Goal: Task Accomplishment & Management: Use online tool/utility

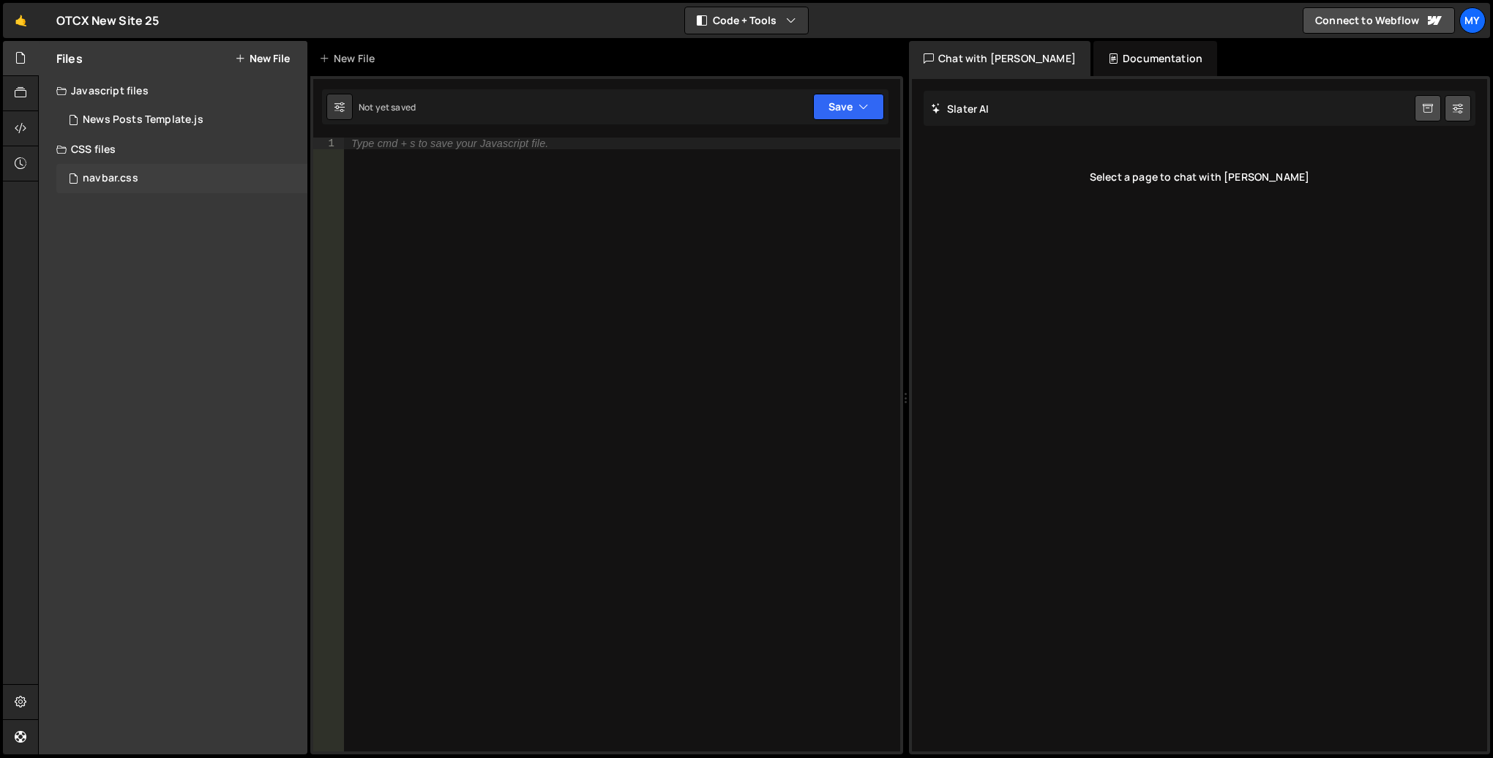
click at [128, 184] on div "navbar.css" at bounding box center [111, 178] width 56 height 13
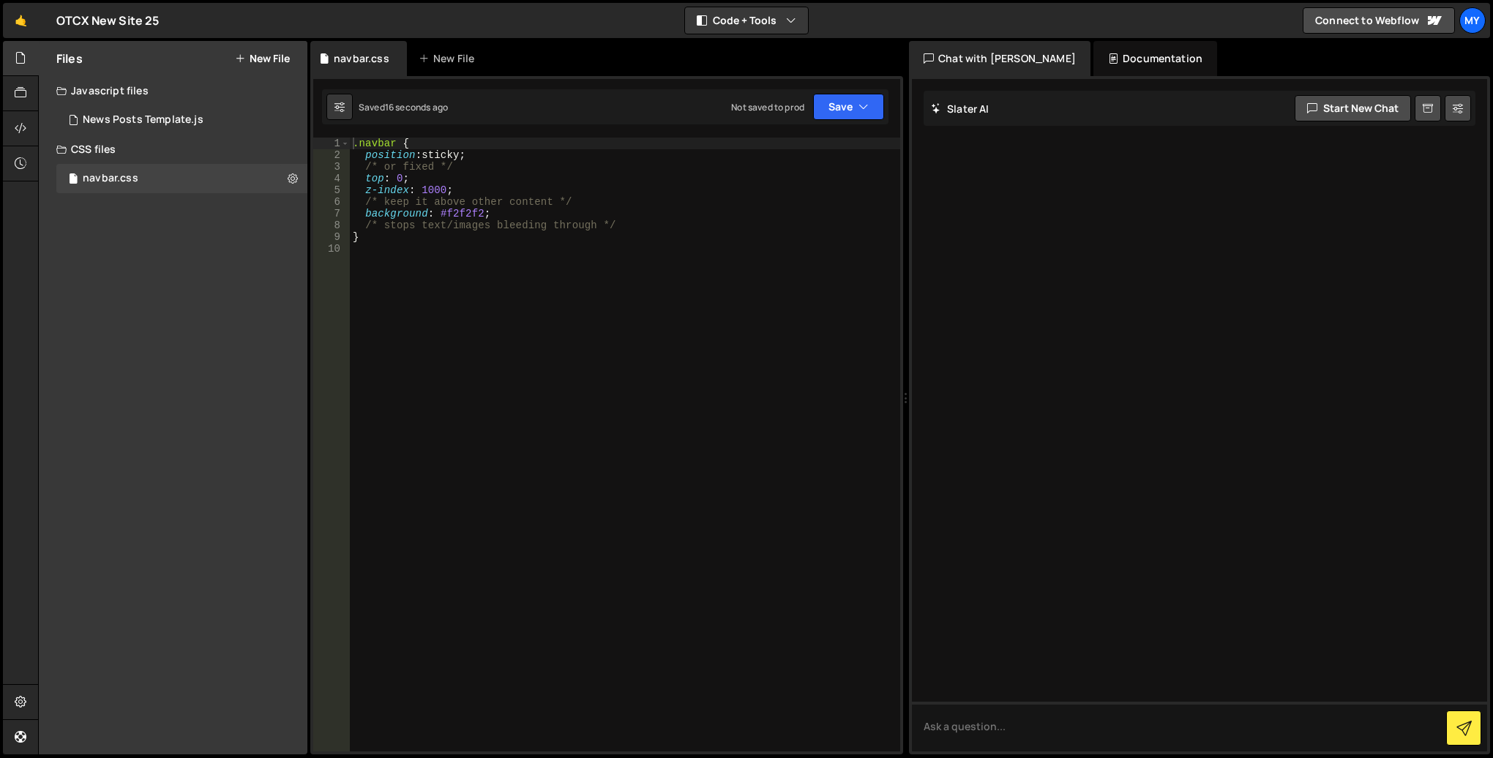
click at [270, 61] on button "New File" at bounding box center [262, 59] width 55 height 12
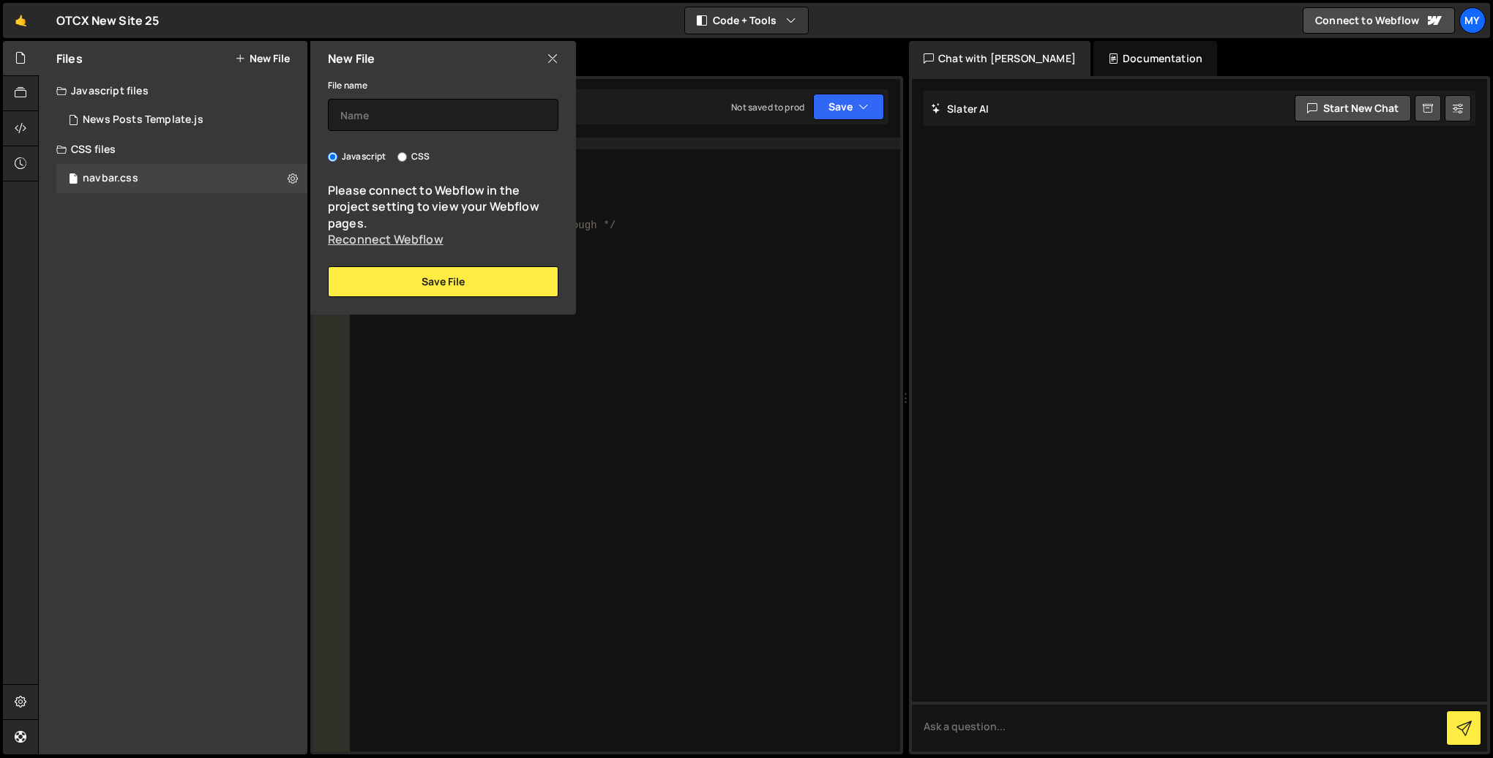
click at [404, 240] on link "Reconnect Webflow" at bounding box center [386, 239] width 116 height 16
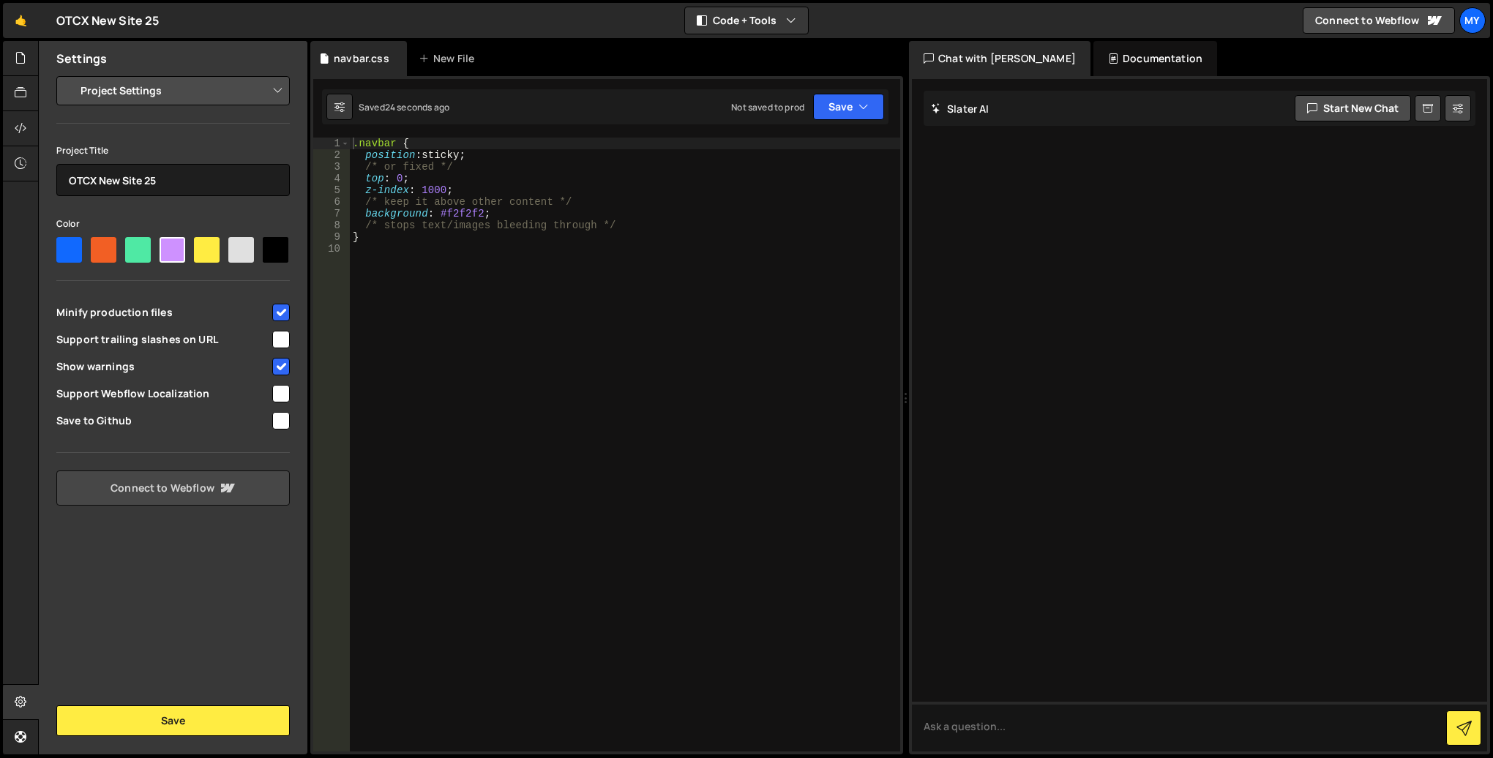
click at [190, 484] on link "Connect to Webflow" at bounding box center [172, 488] width 233 height 35
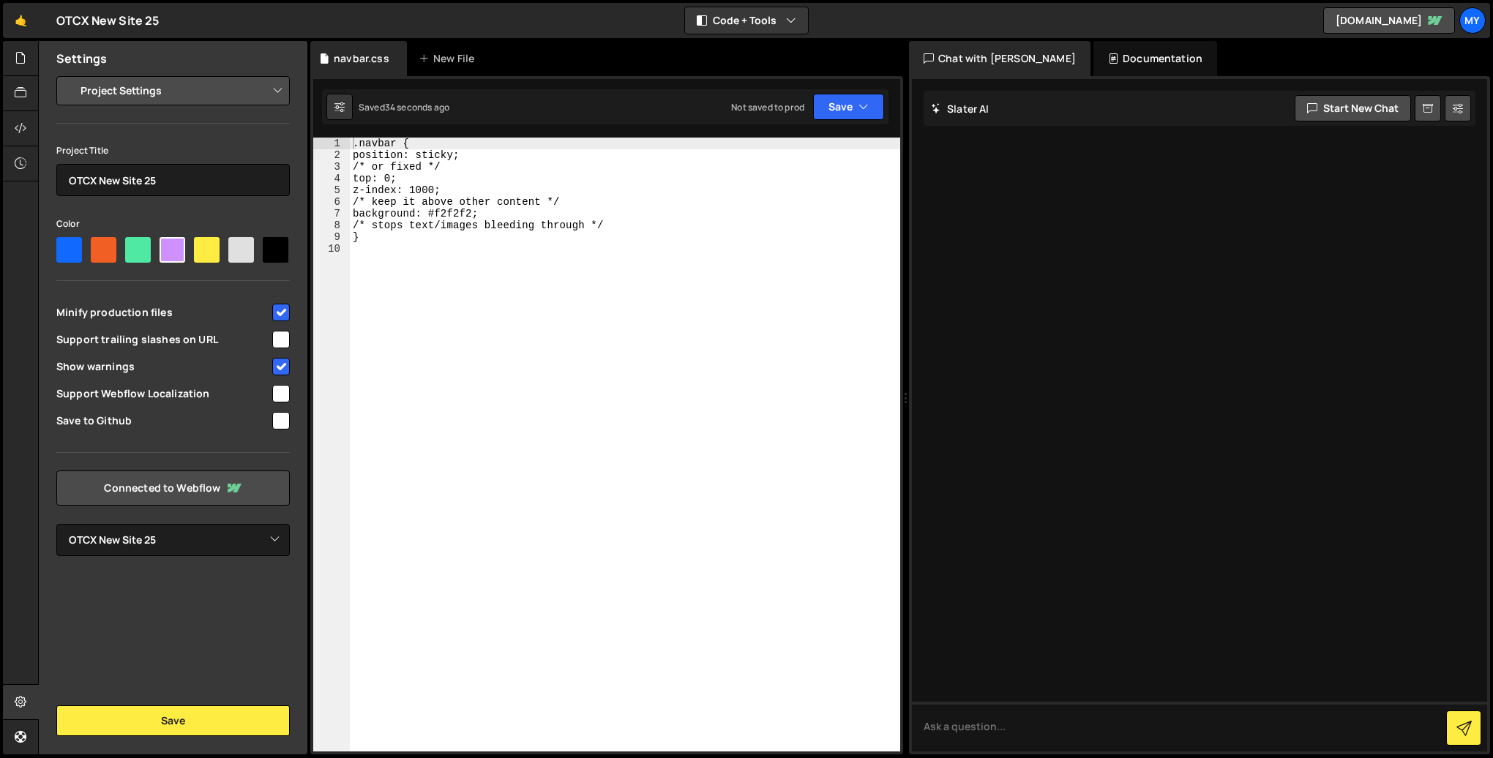
select select "68627324e8d557c8b977c31b"
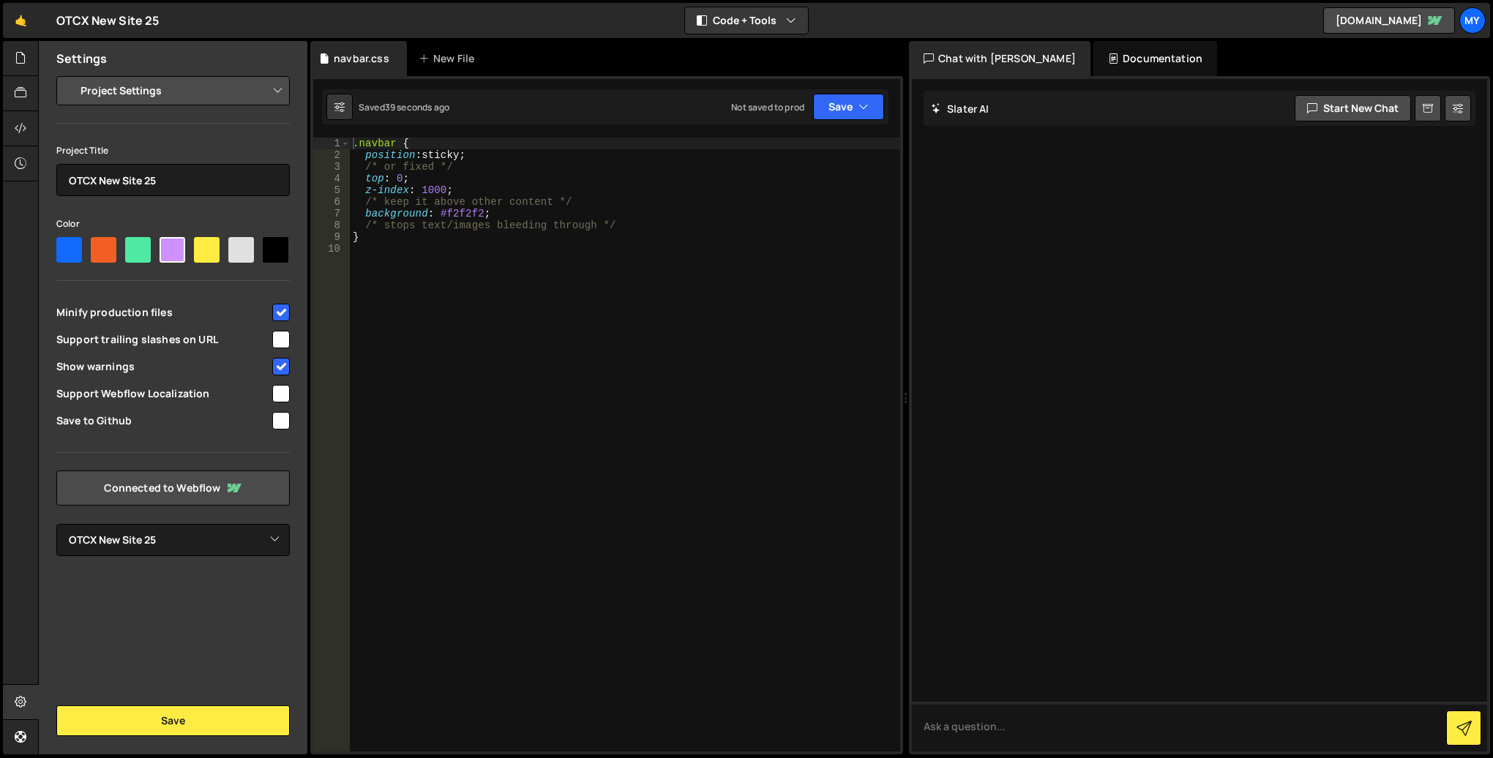
click at [233, 95] on select "Project Settings Code Editor Settings Chat Settings" at bounding box center [176, 91] width 214 height 32
click at [212, 724] on button "Save" at bounding box center [172, 720] width 233 height 31
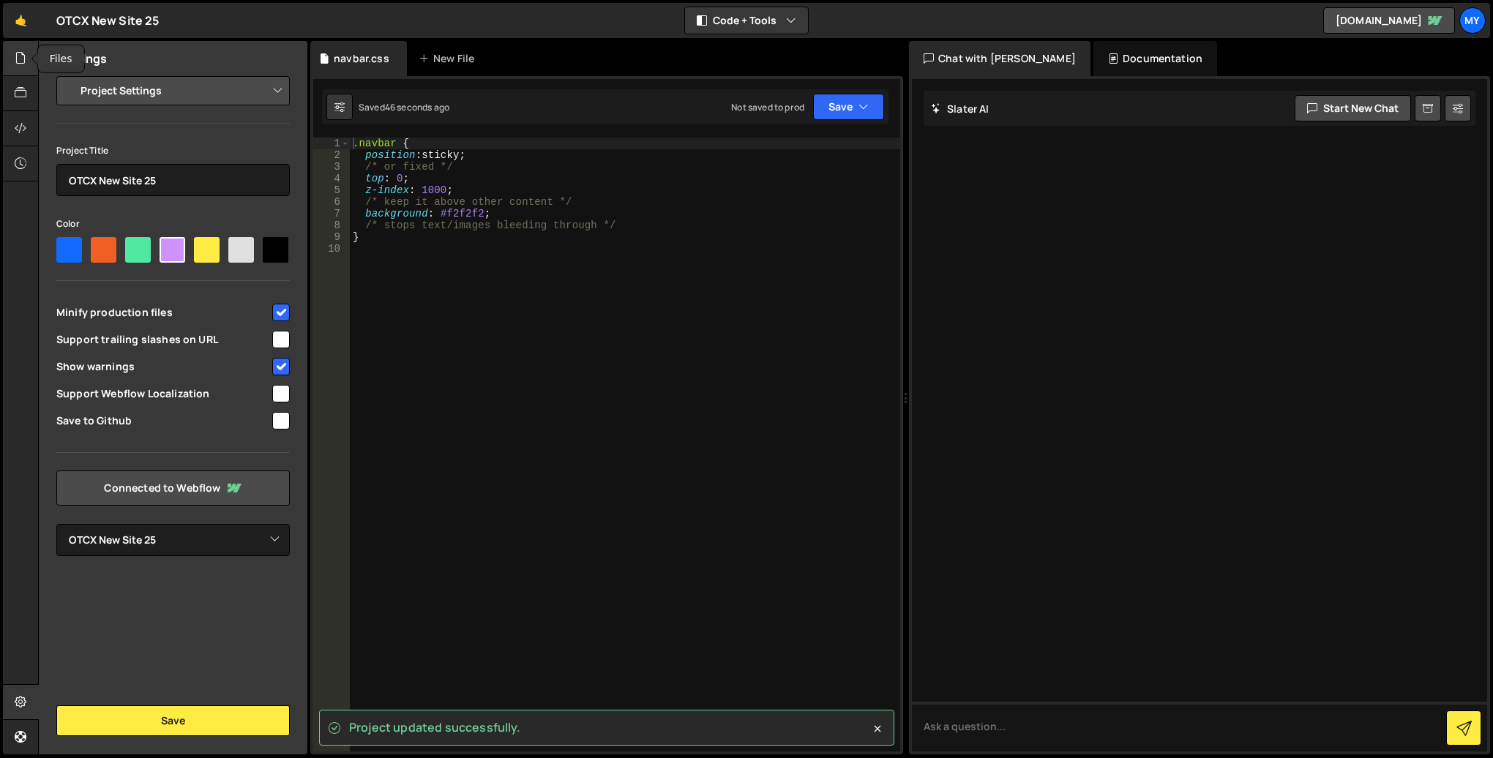
click at [23, 59] on icon at bounding box center [21, 58] width 12 height 16
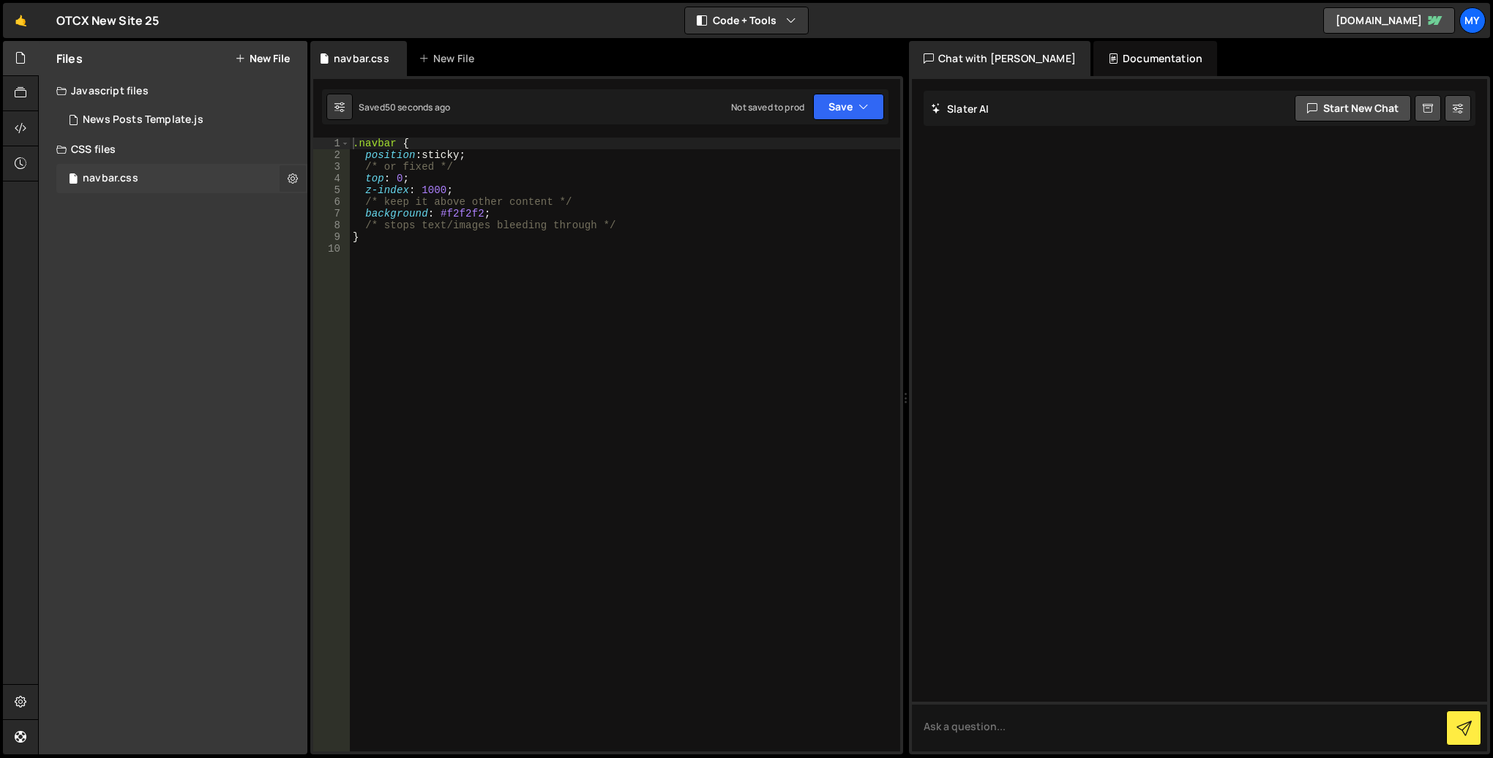
click at [295, 183] on icon at bounding box center [293, 178] width 10 height 14
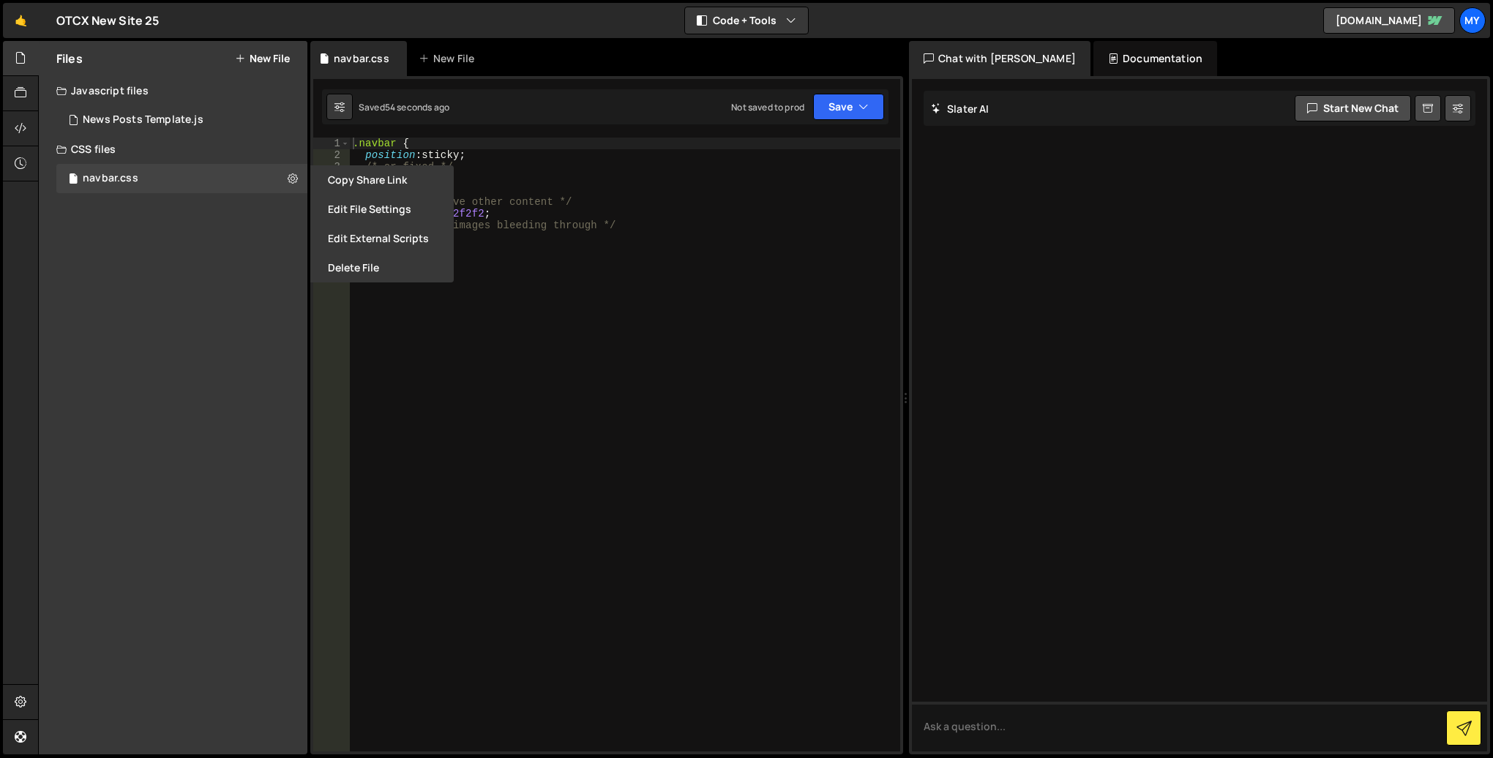
click at [275, 63] on button "New File" at bounding box center [262, 59] width 55 height 12
radio input "true"
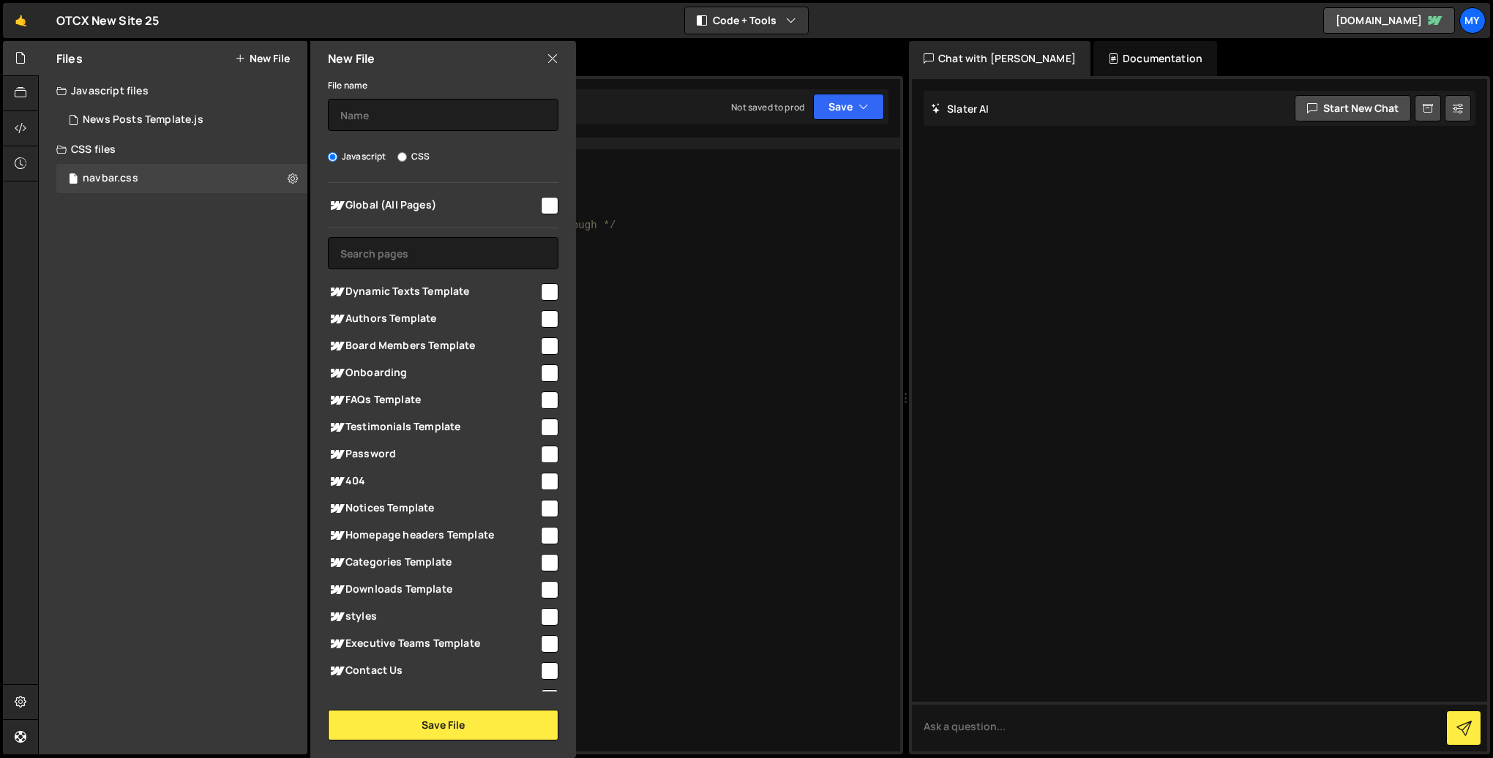
click at [439, 201] on span "Global (All Pages)" at bounding box center [433, 206] width 211 height 18
checkbox input "true"
click at [404, 154] on input "CSS" at bounding box center [402, 157] width 10 height 10
radio input "true"
click at [400, 109] on input "text" at bounding box center [443, 115] width 231 height 32
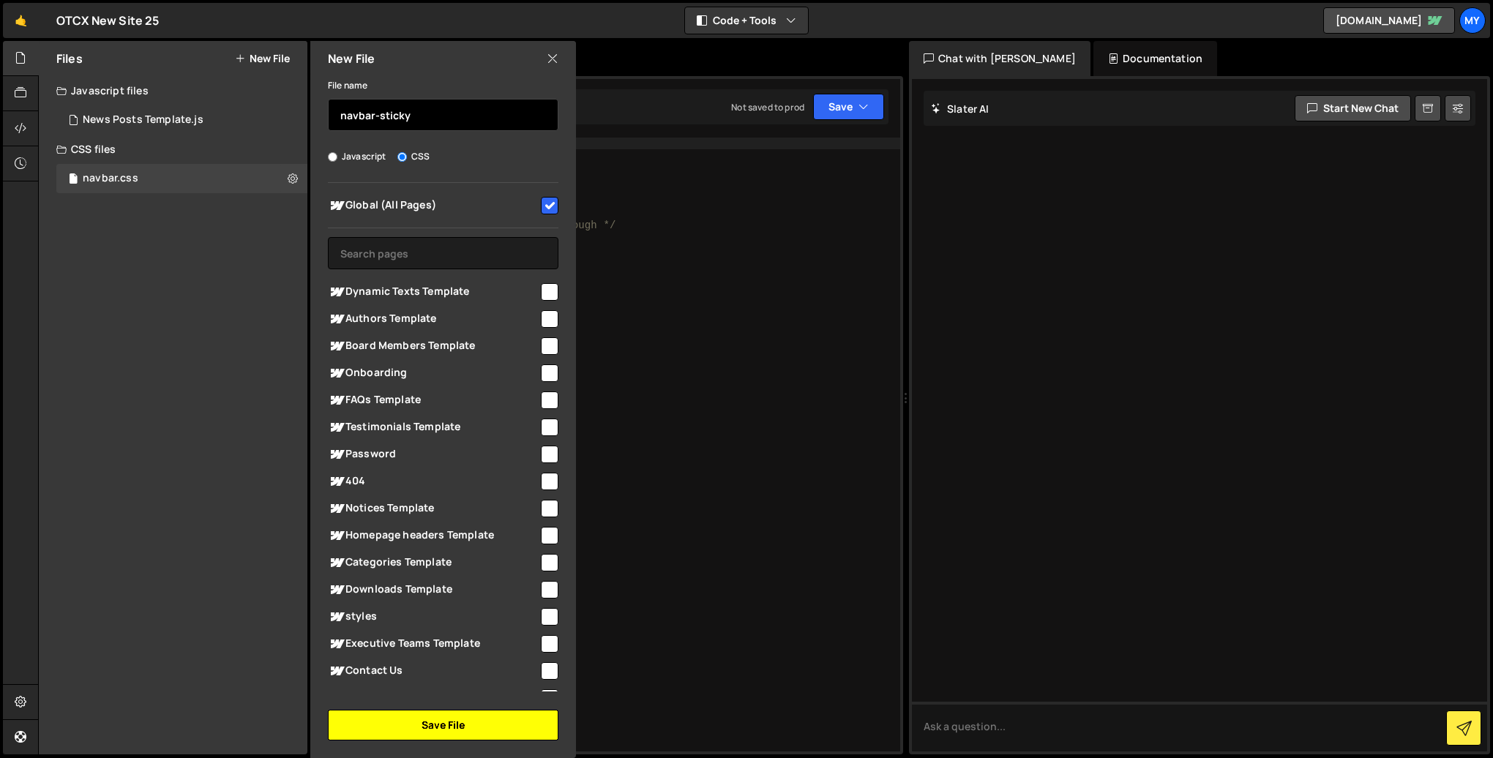
type input "navbar-sticky"
click at [477, 719] on button "Save File" at bounding box center [443, 725] width 231 height 31
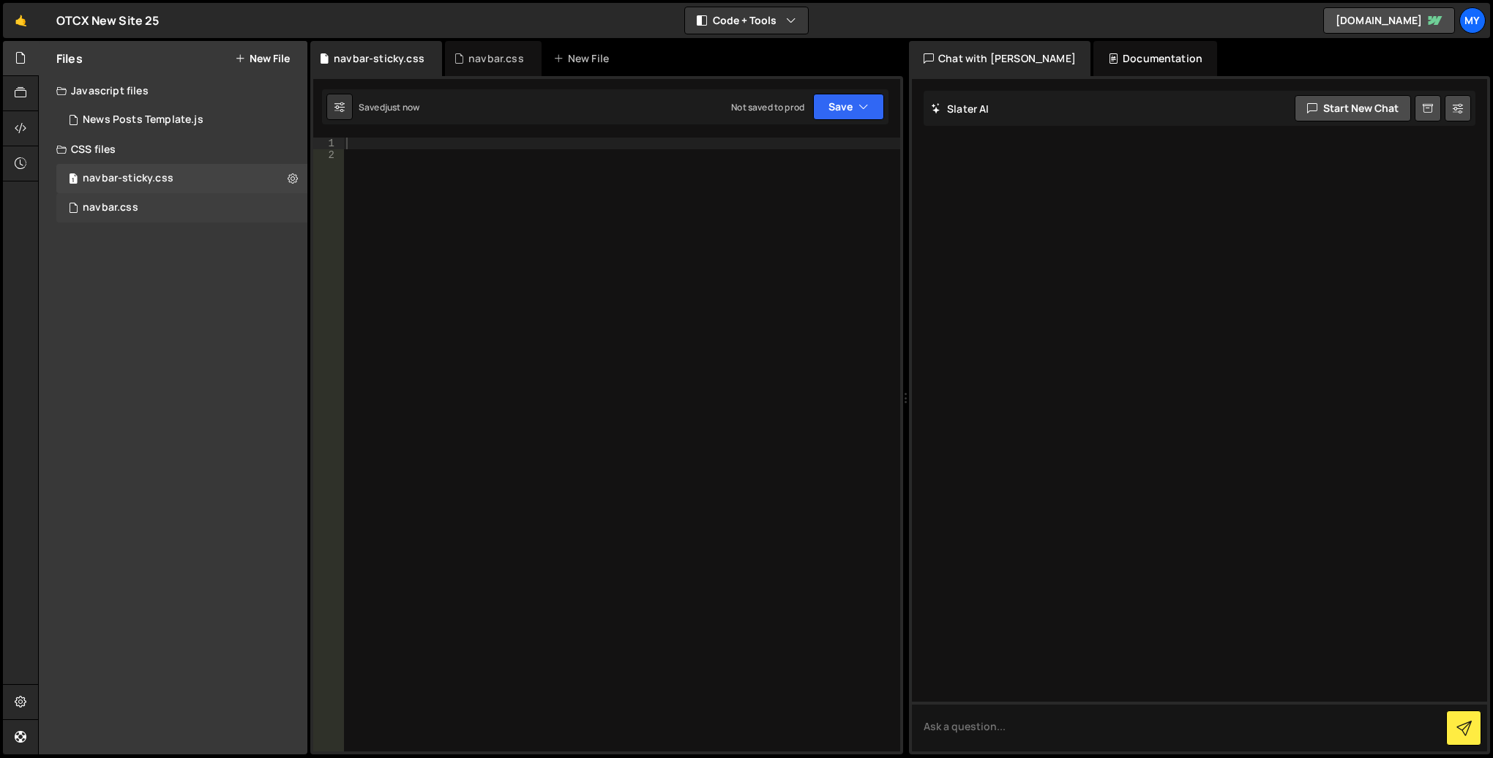
click at [143, 206] on div "navbar.css 0" at bounding box center [181, 207] width 251 height 29
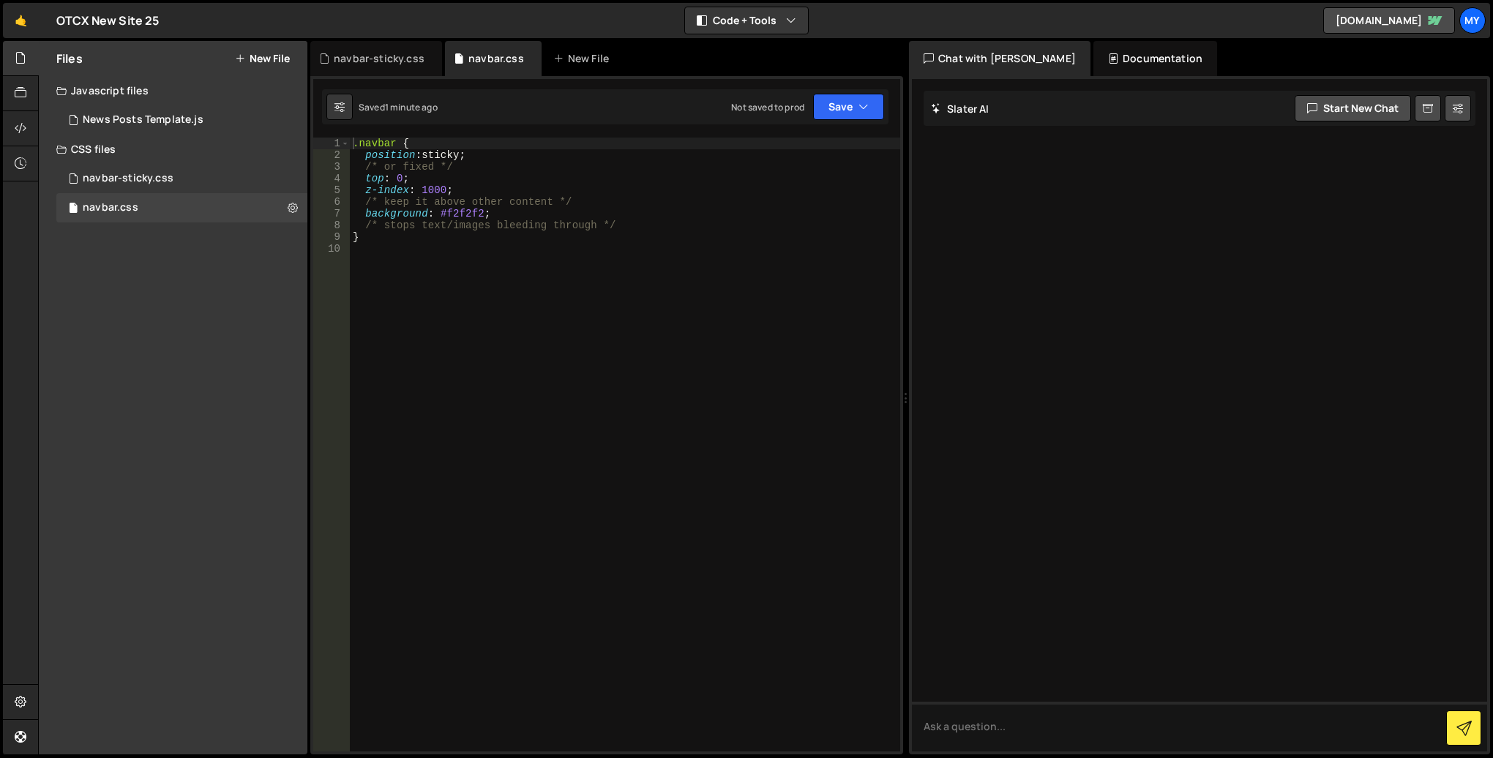
click at [501, 244] on div ".navbar { position : sticky ; /* or fixed */ top : 0 ; z-index : 1000 ; /* keep…" at bounding box center [625, 456] width 550 height 637
type textarea "}"
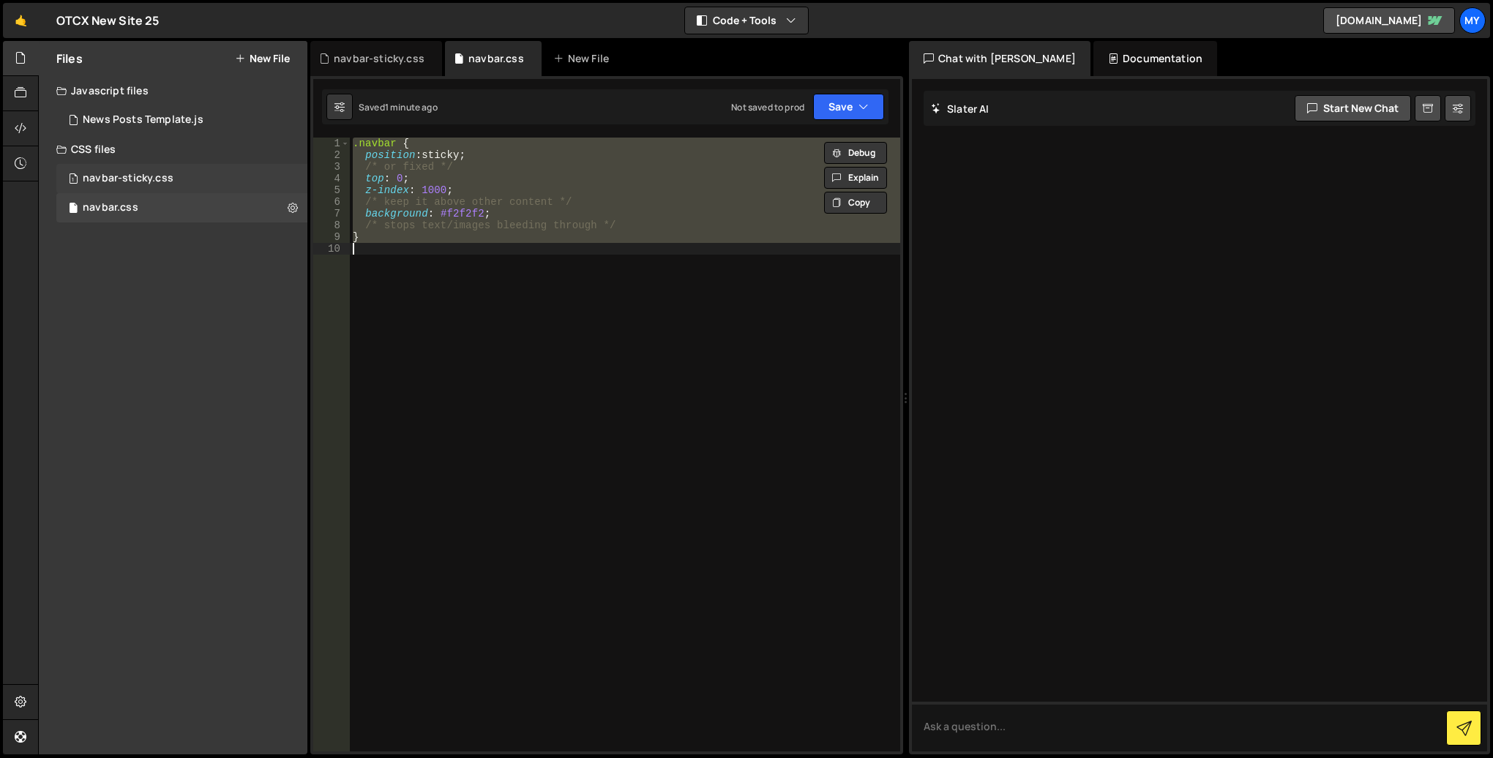
click at [135, 178] on div "navbar-sticky.css" at bounding box center [128, 178] width 91 height 13
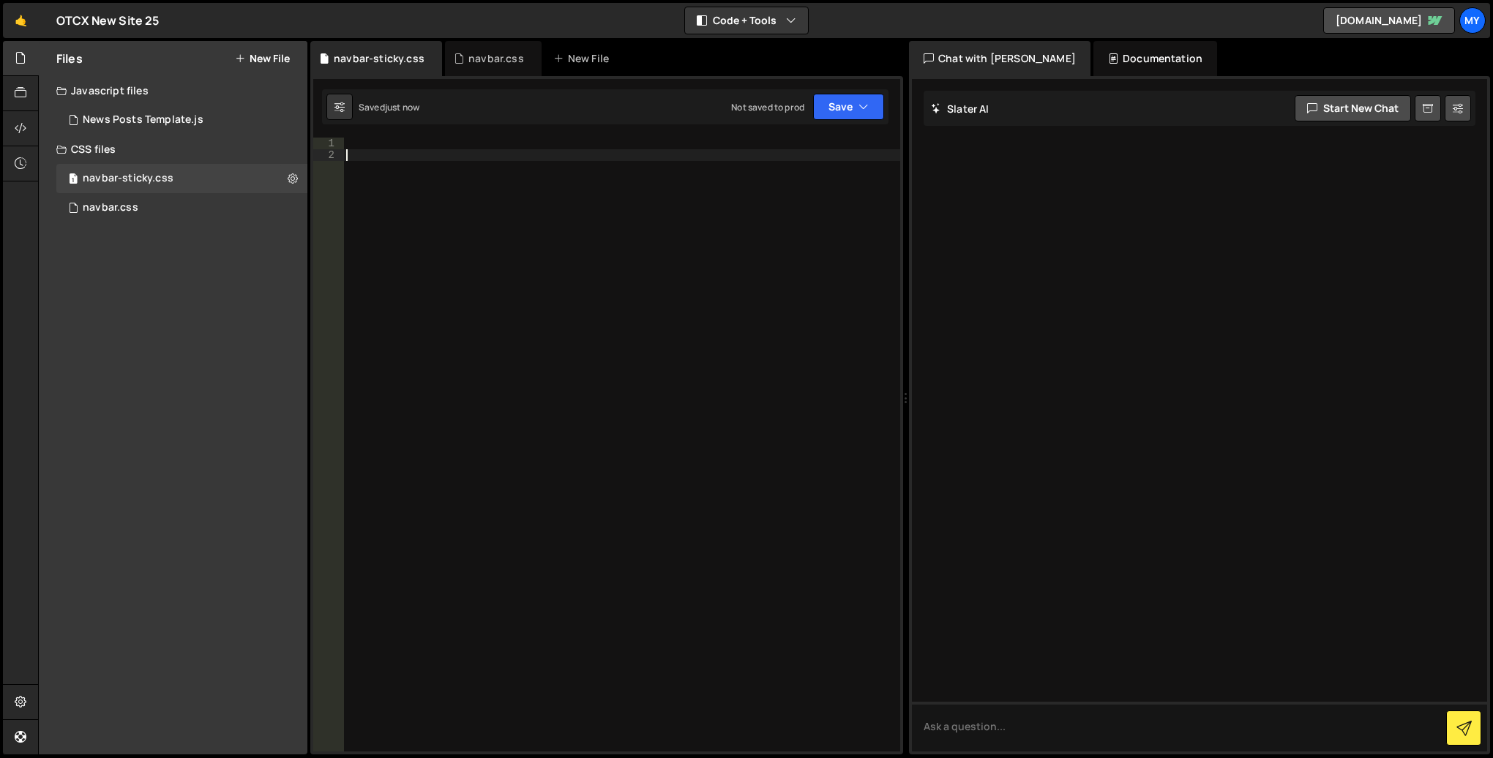
click at [484, 201] on div at bounding box center [621, 456] width 557 height 637
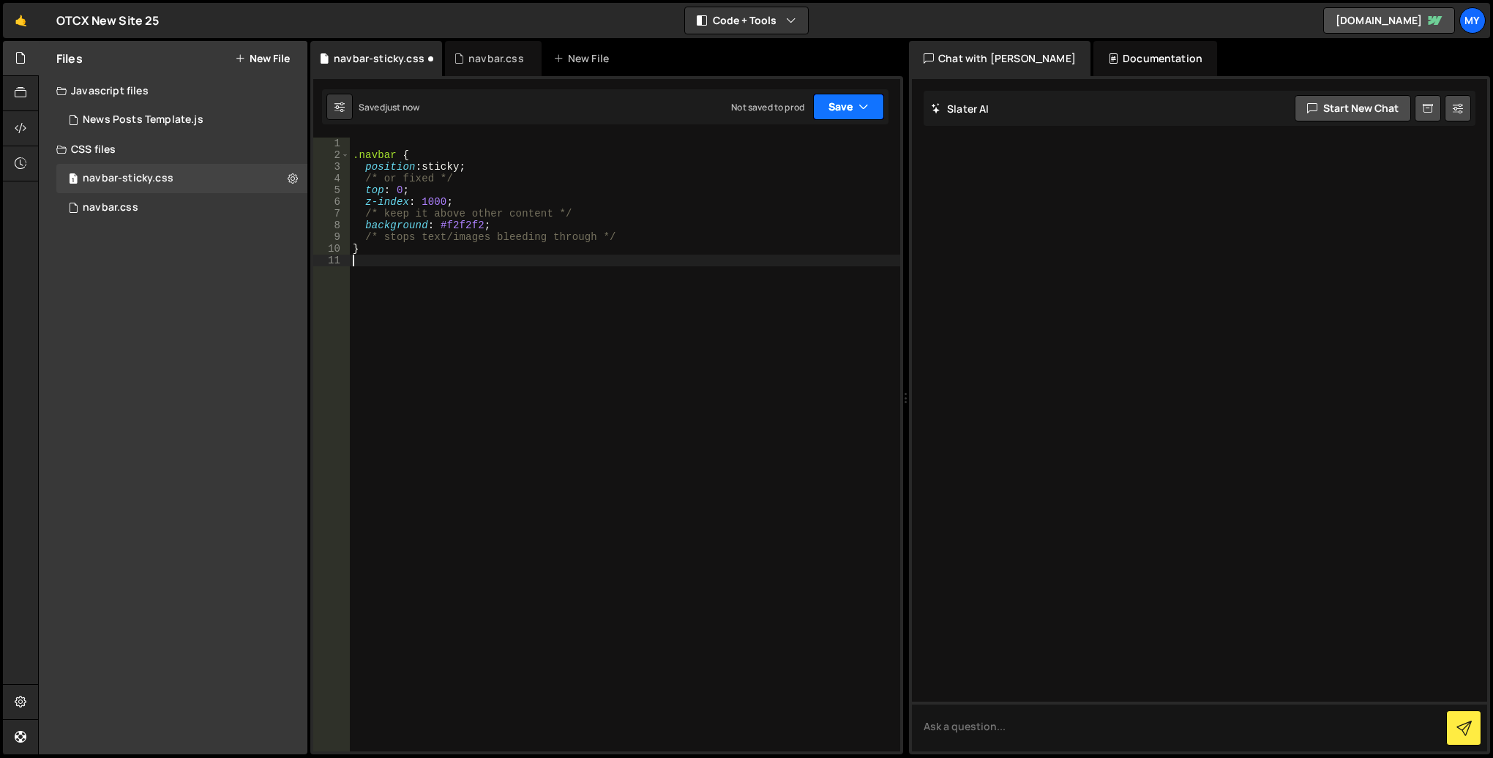
click at [835, 106] on button "Save" at bounding box center [848, 107] width 71 height 26
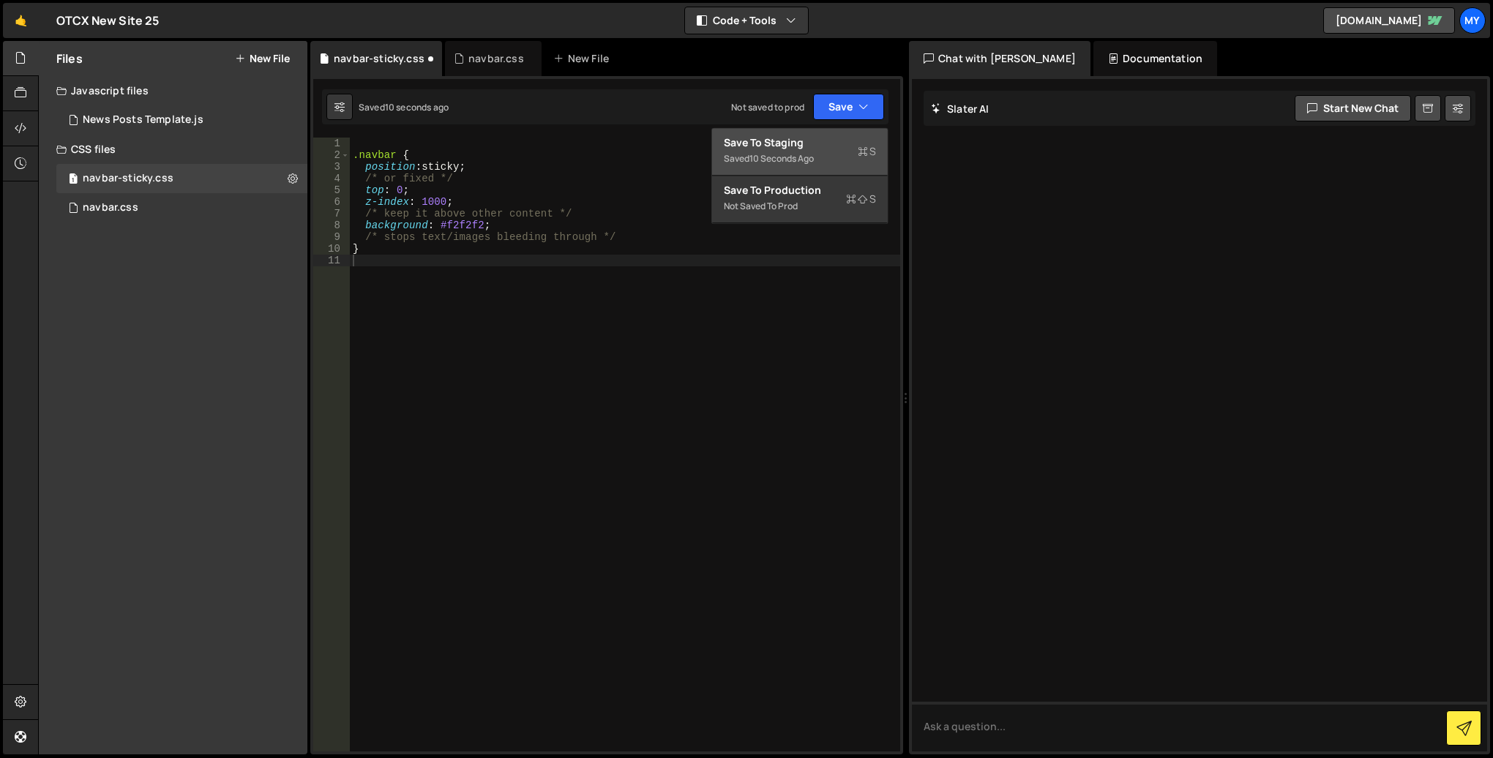
click at [793, 147] on div "Save to Staging S" at bounding box center [800, 142] width 152 height 15
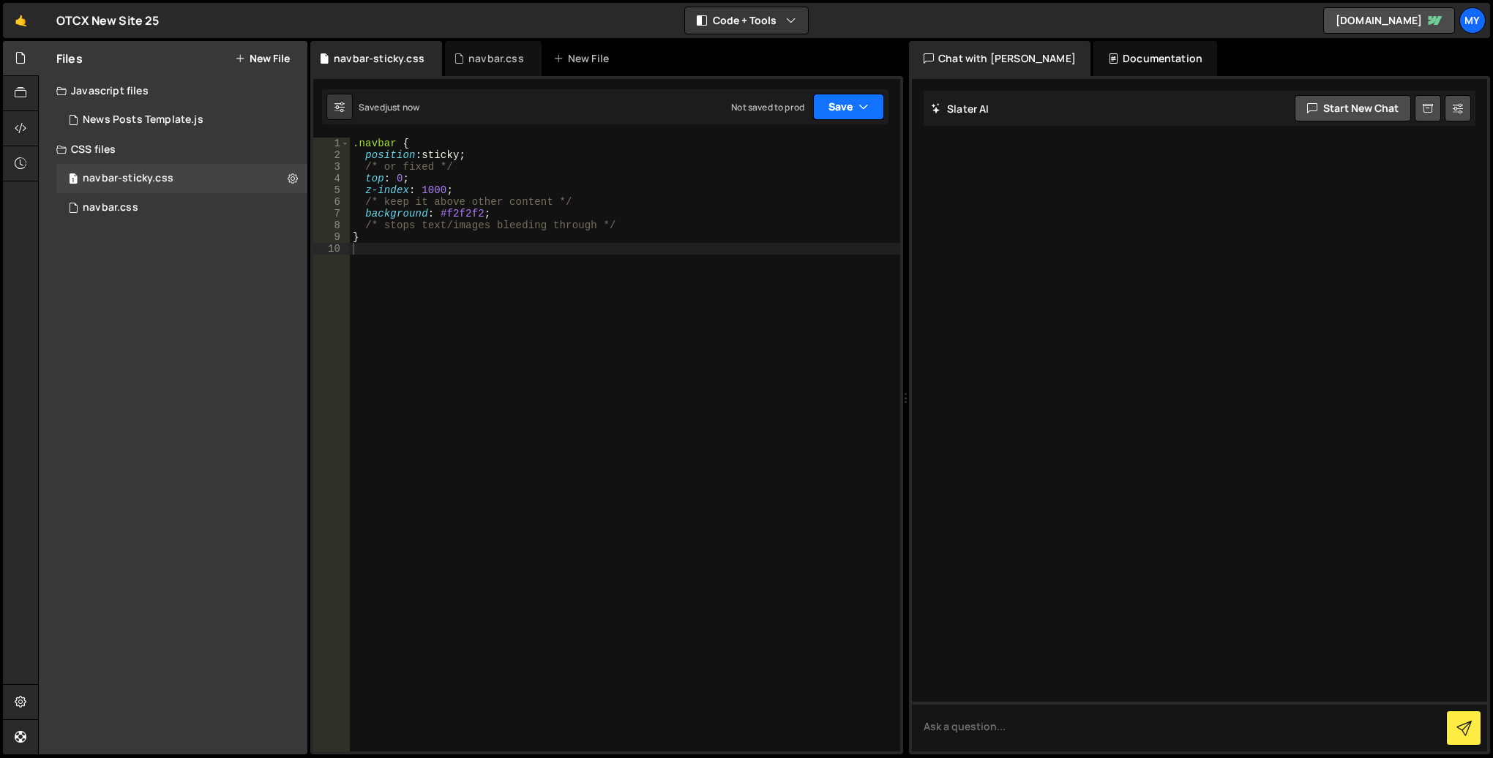
click at [855, 102] on button "Save" at bounding box center [848, 107] width 71 height 26
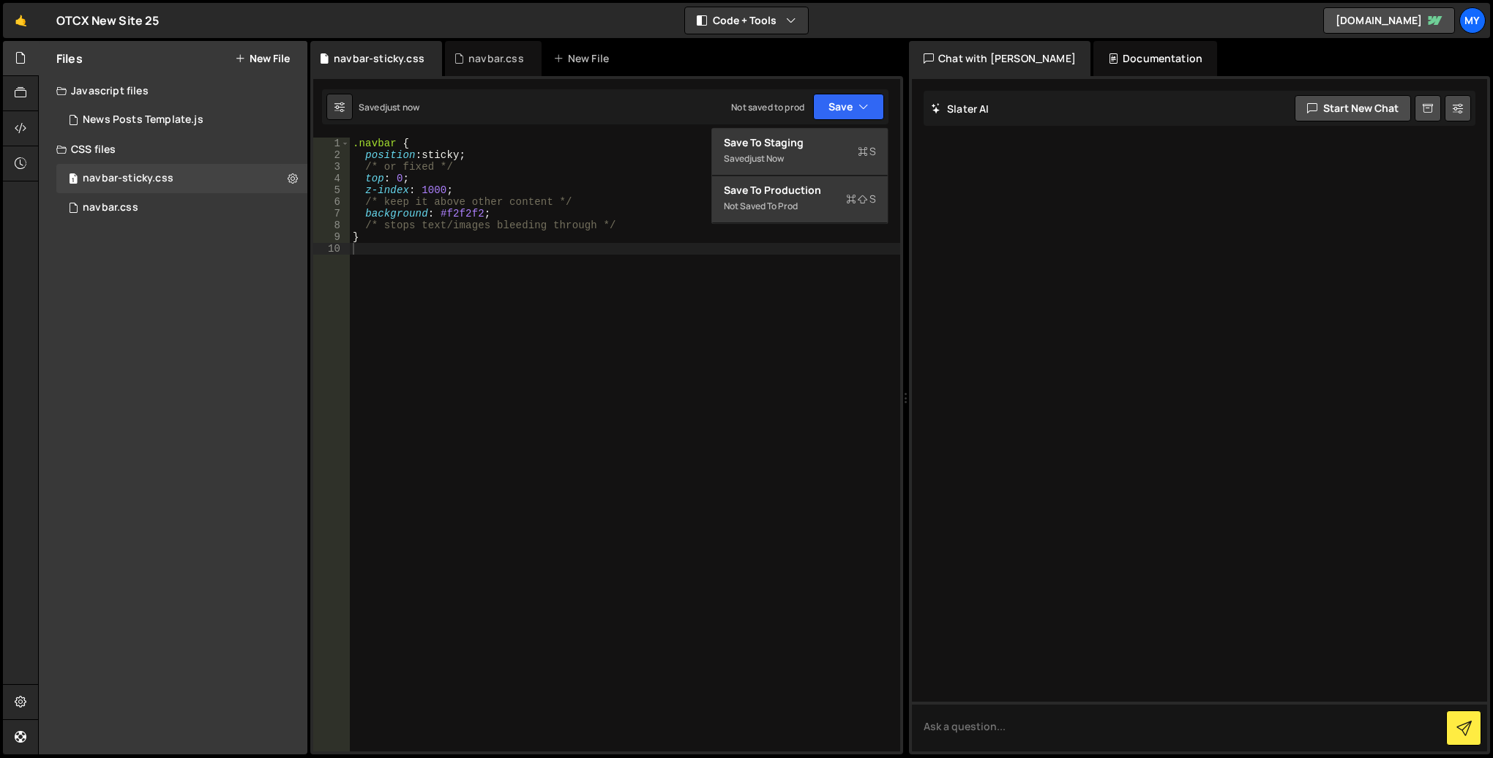
click at [689, 375] on div ".navbar { position : sticky ; /* or fixed */ top : 0 ; z-index : 1000 ; /* keep…" at bounding box center [625, 456] width 550 height 637
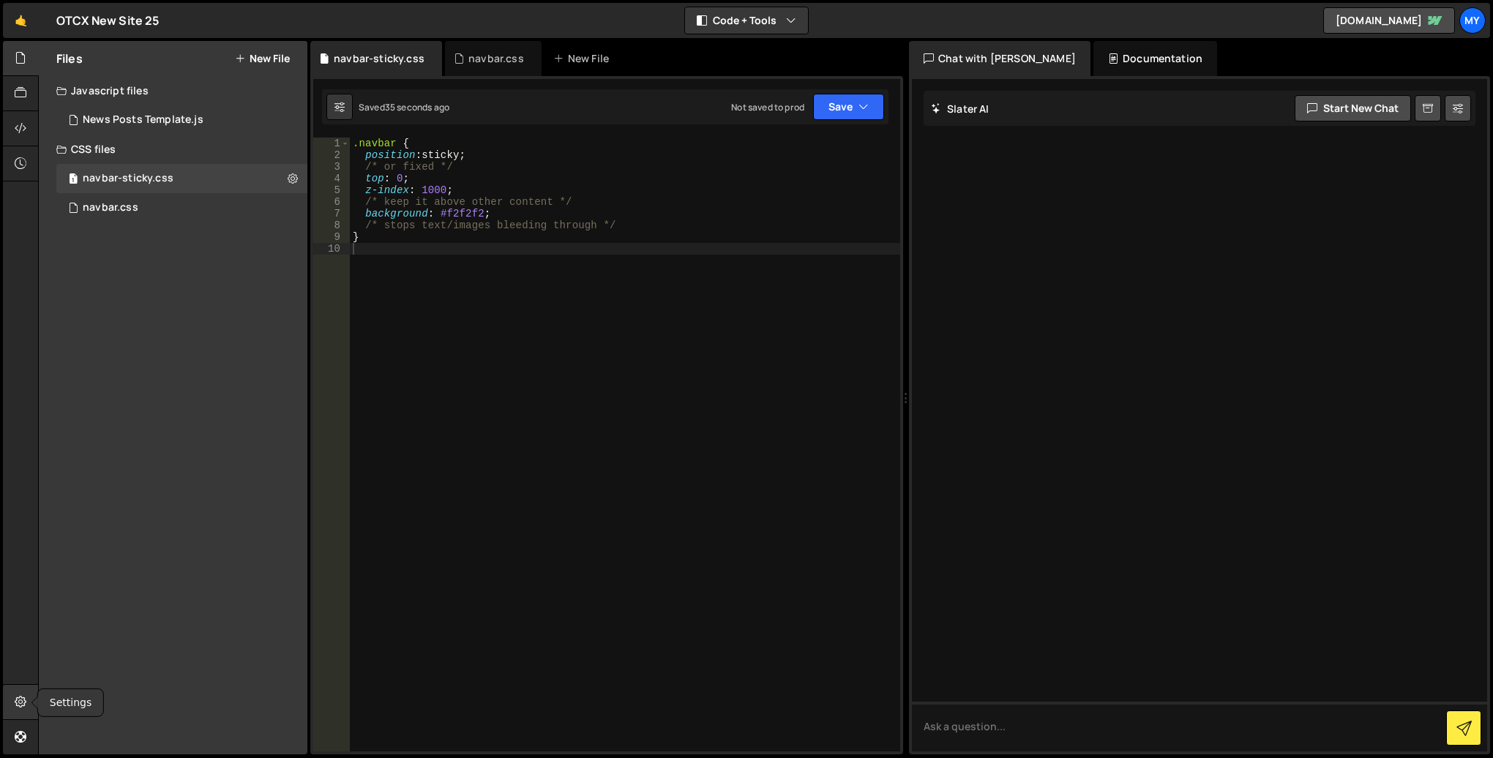
click at [19, 704] on icon at bounding box center [21, 702] width 12 height 16
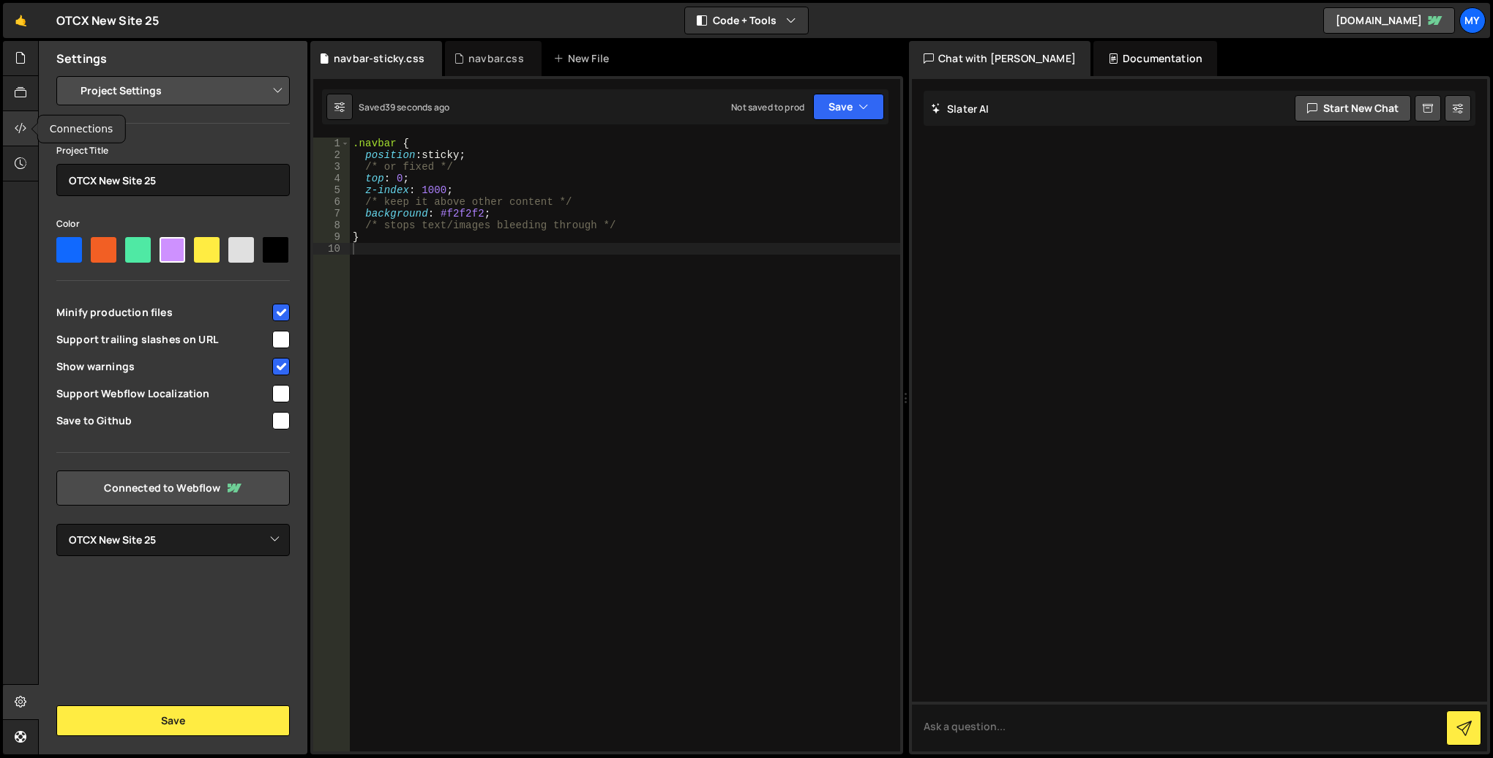
click at [23, 130] on icon at bounding box center [21, 128] width 12 height 16
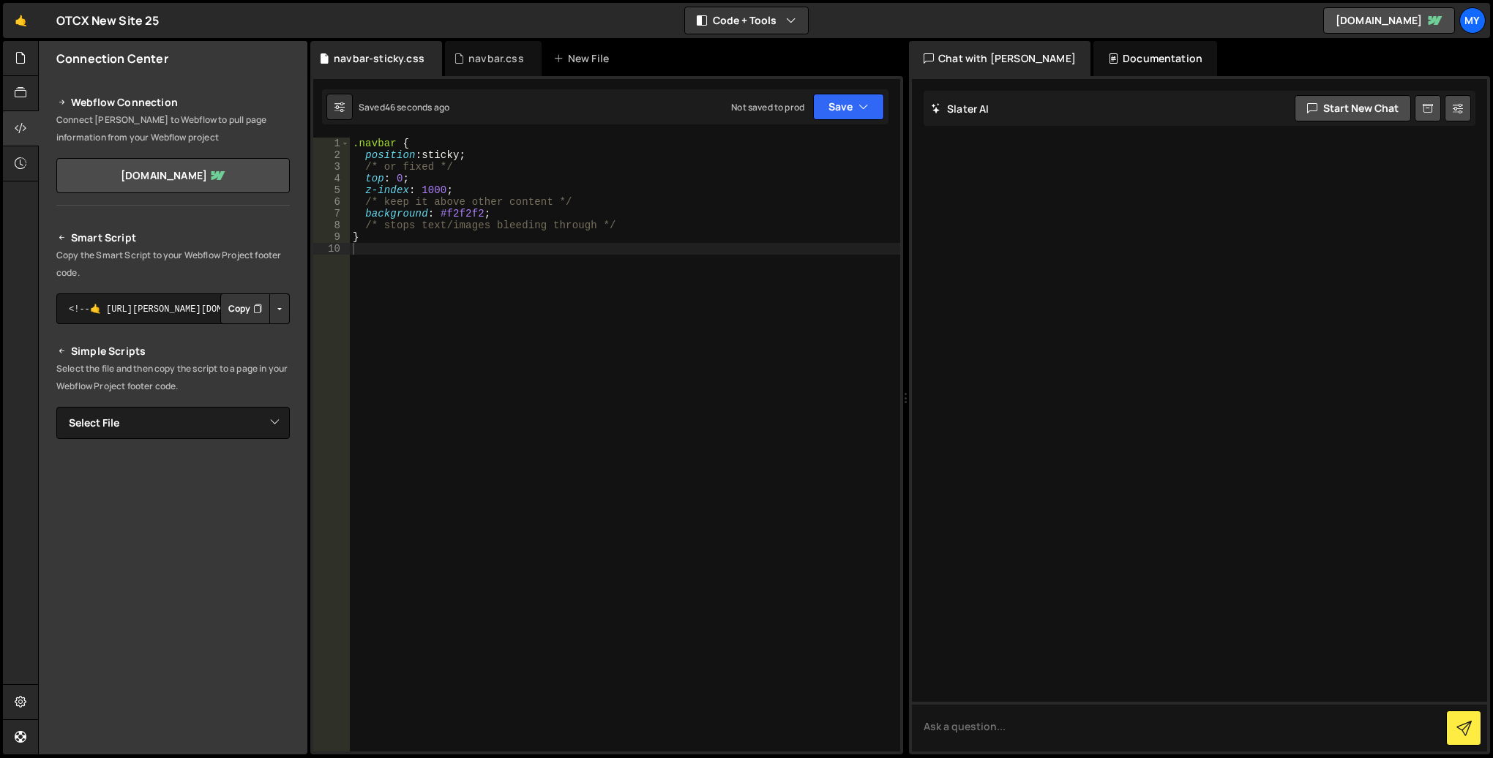
click at [240, 310] on button "Copy" at bounding box center [245, 308] width 50 height 31
click at [518, 244] on div ".navbar { position : sticky ; /* or fixed */ top : 0 ; z-index : 1000 ; /* keep…" at bounding box center [625, 456] width 550 height 637
type textarea "}"
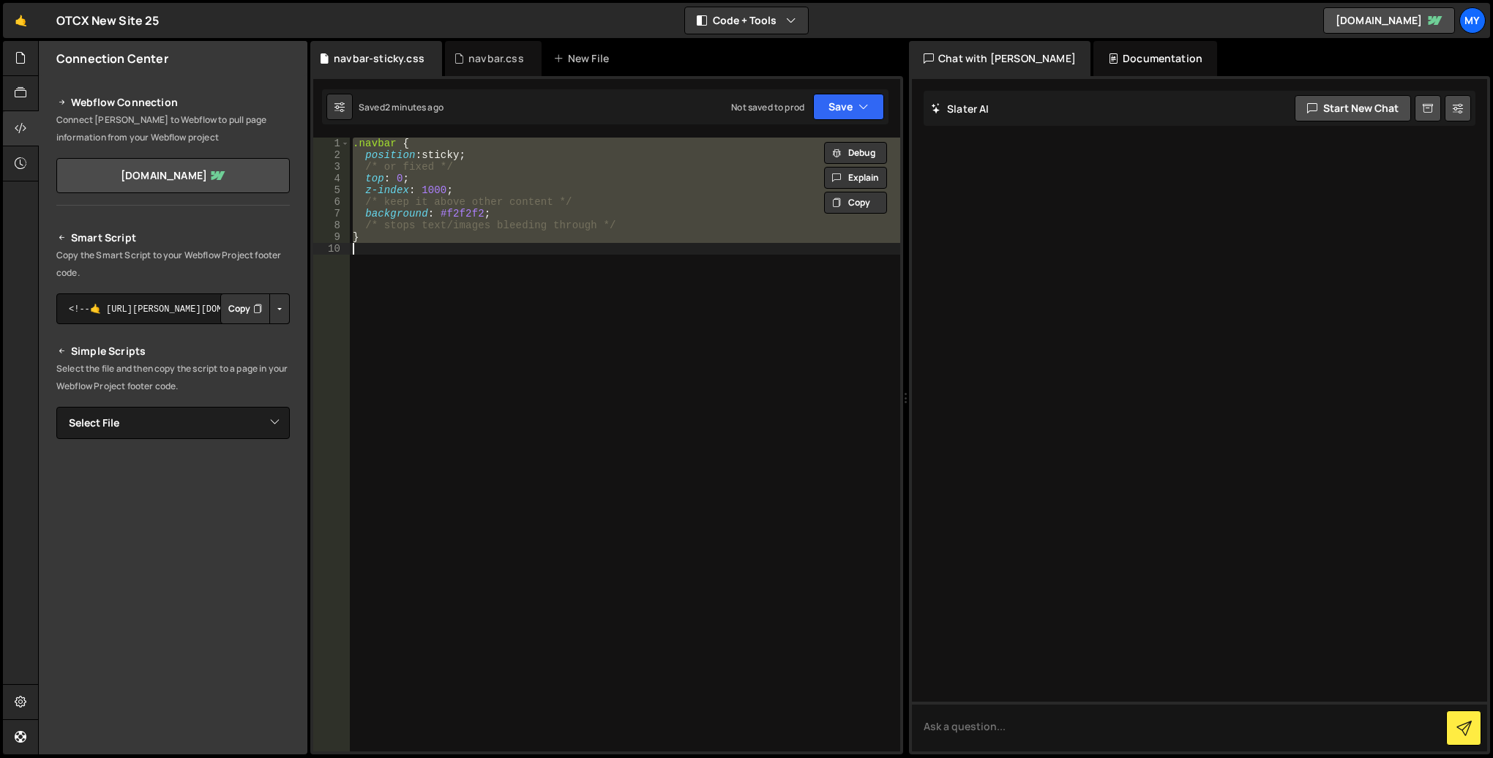
paste textarea
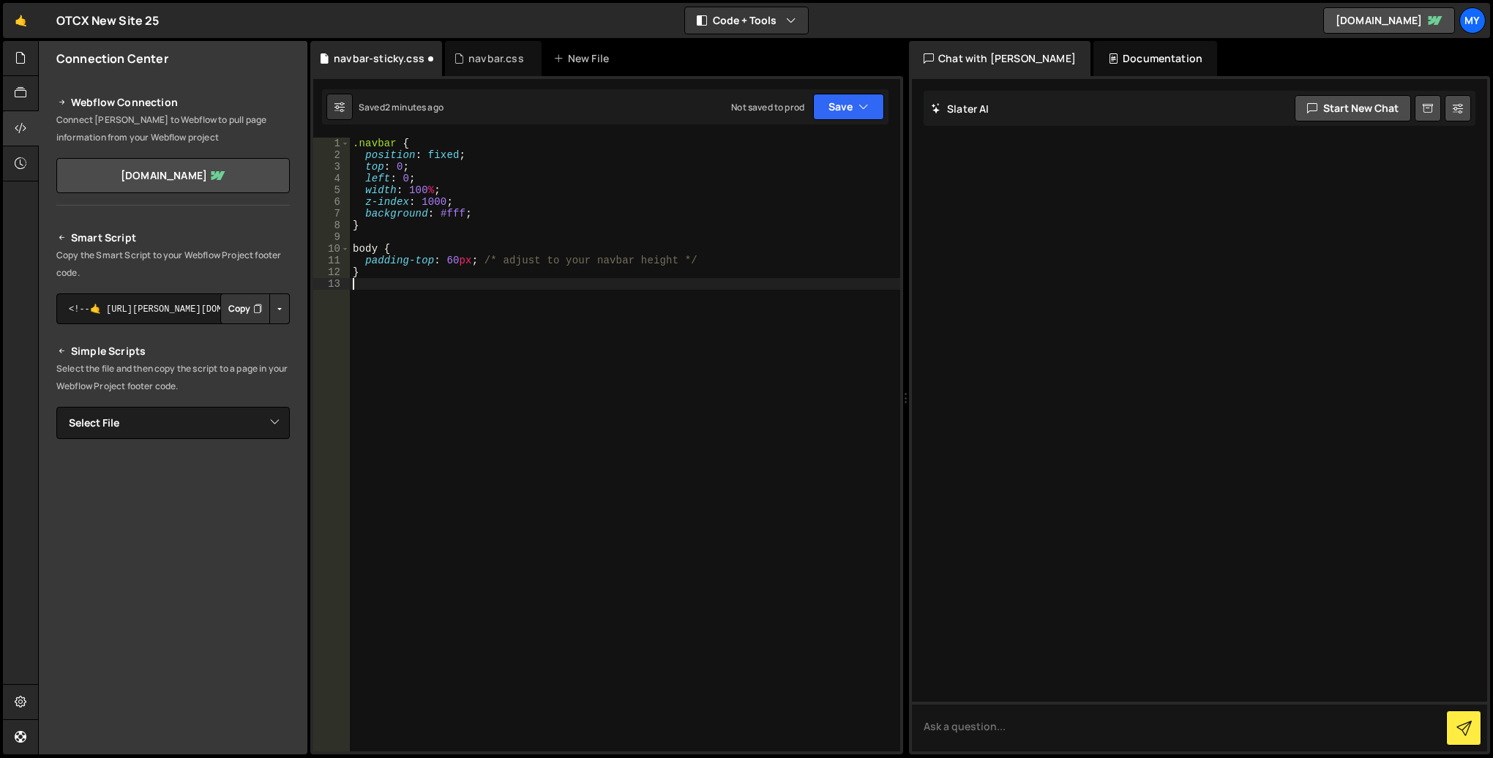
click at [449, 210] on div ".navbar { position : fixed ; top : 0 ; left : 0 ; width : 100 % ; z-index : 100…" at bounding box center [625, 456] width 550 height 637
click at [462, 213] on div ".navbar { position : fixed ; top : 0 ; left : 0 ; width : 100 % ; z-index : 100…" at bounding box center [625, 456] width 550 height 637
click at [473, 212] on div ".navbar { position : fixed ; top : 0 ; left : 0 ; width : 100 % ; z-index : 100…" at bounding box center [625, 456] width 550 height 637
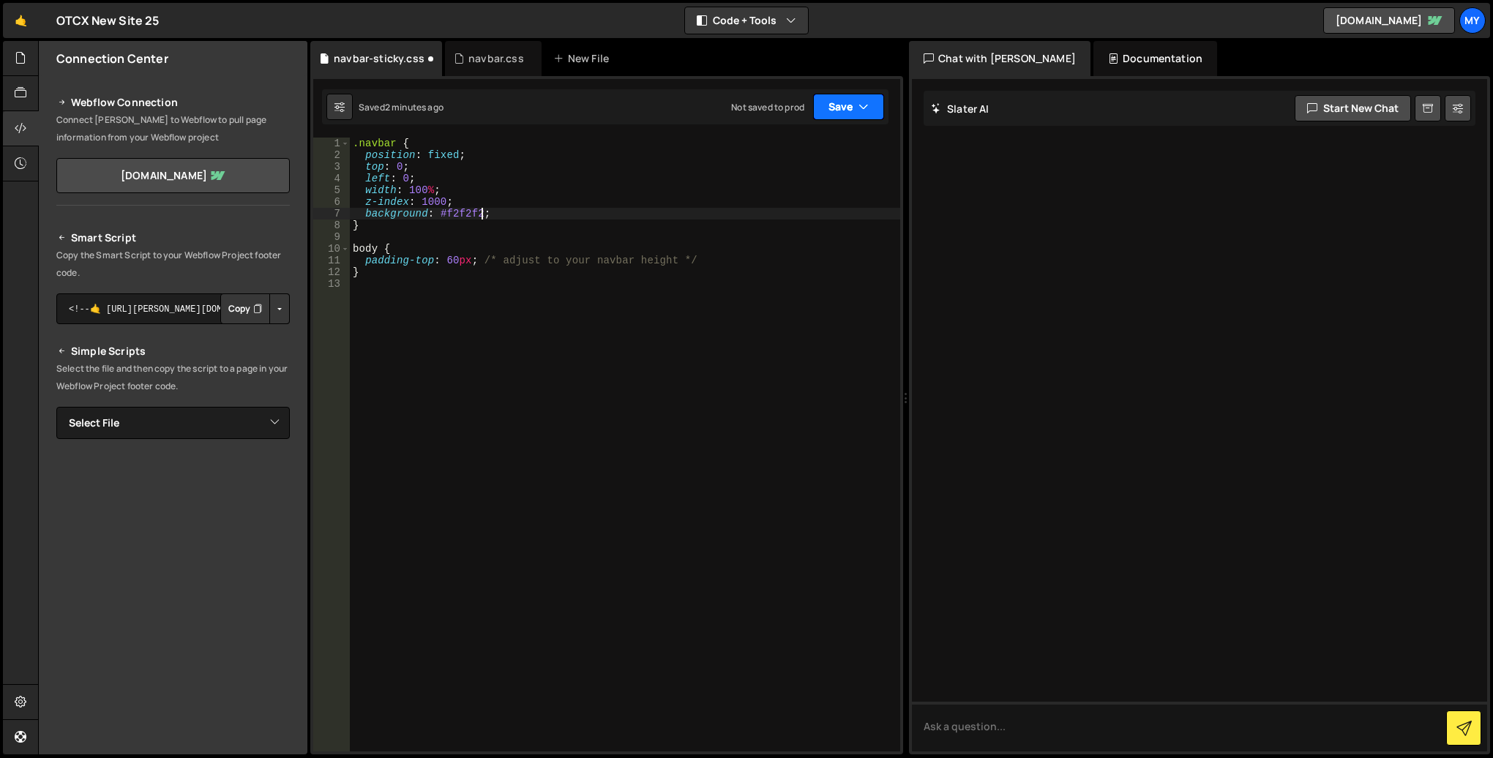
click at [833, 104] on button "Save" at bounding box center [848, 107] width 71 height 26
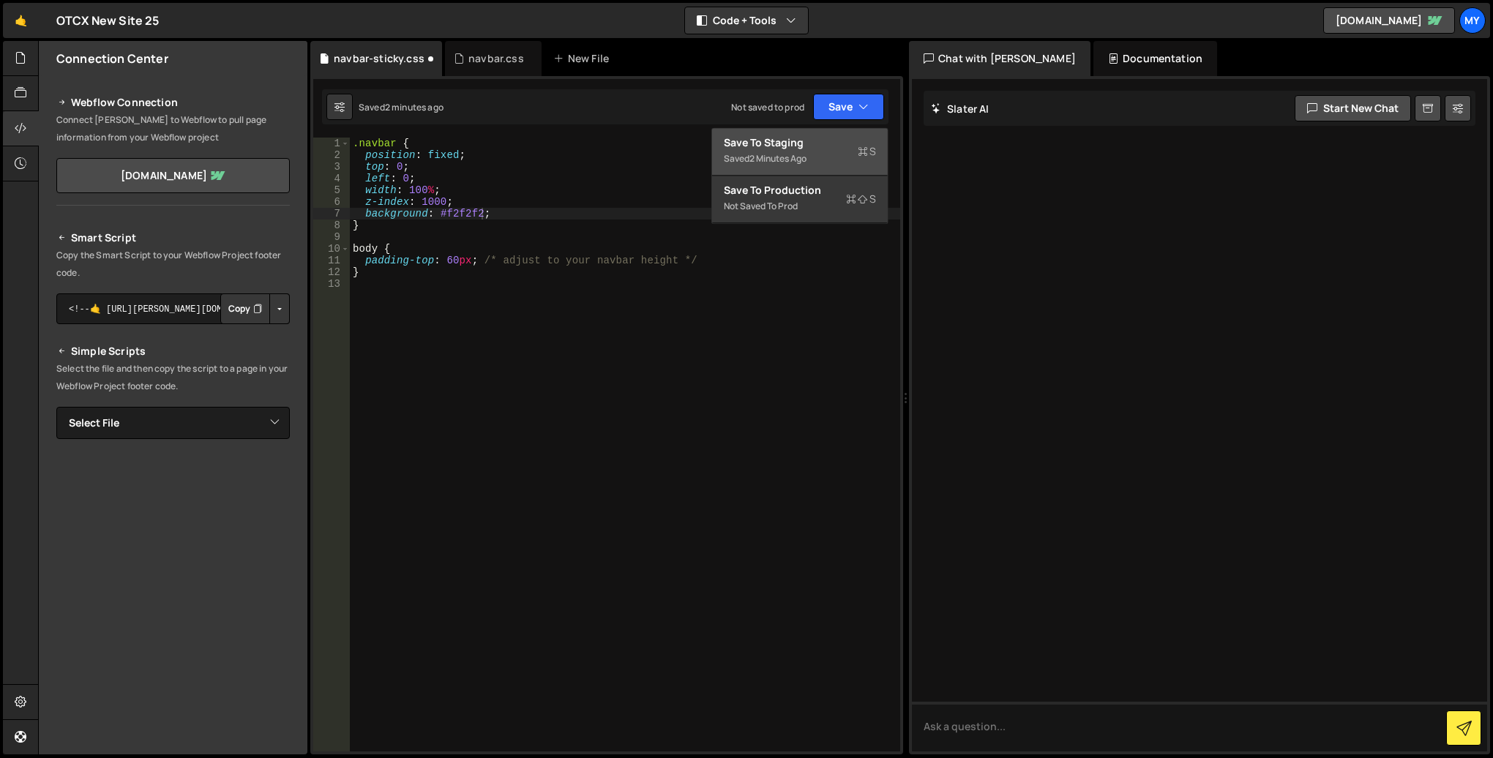
click at [808, 147] on div "Save to Staging S" at bounding box center [800, 142] width 152 height 15
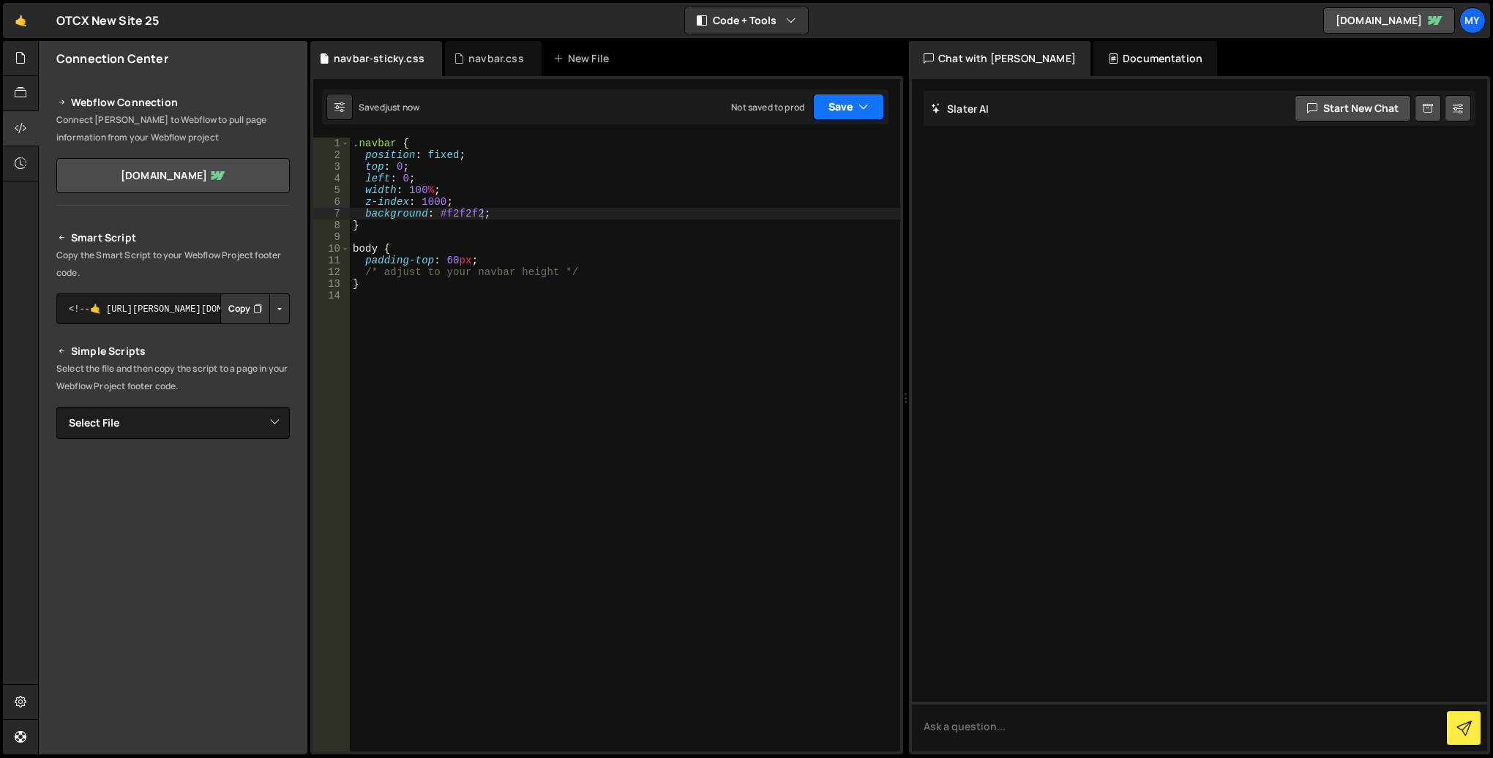
click at [836, 102] on button "Save" at bounding box center [848, 107] width 71 height 26
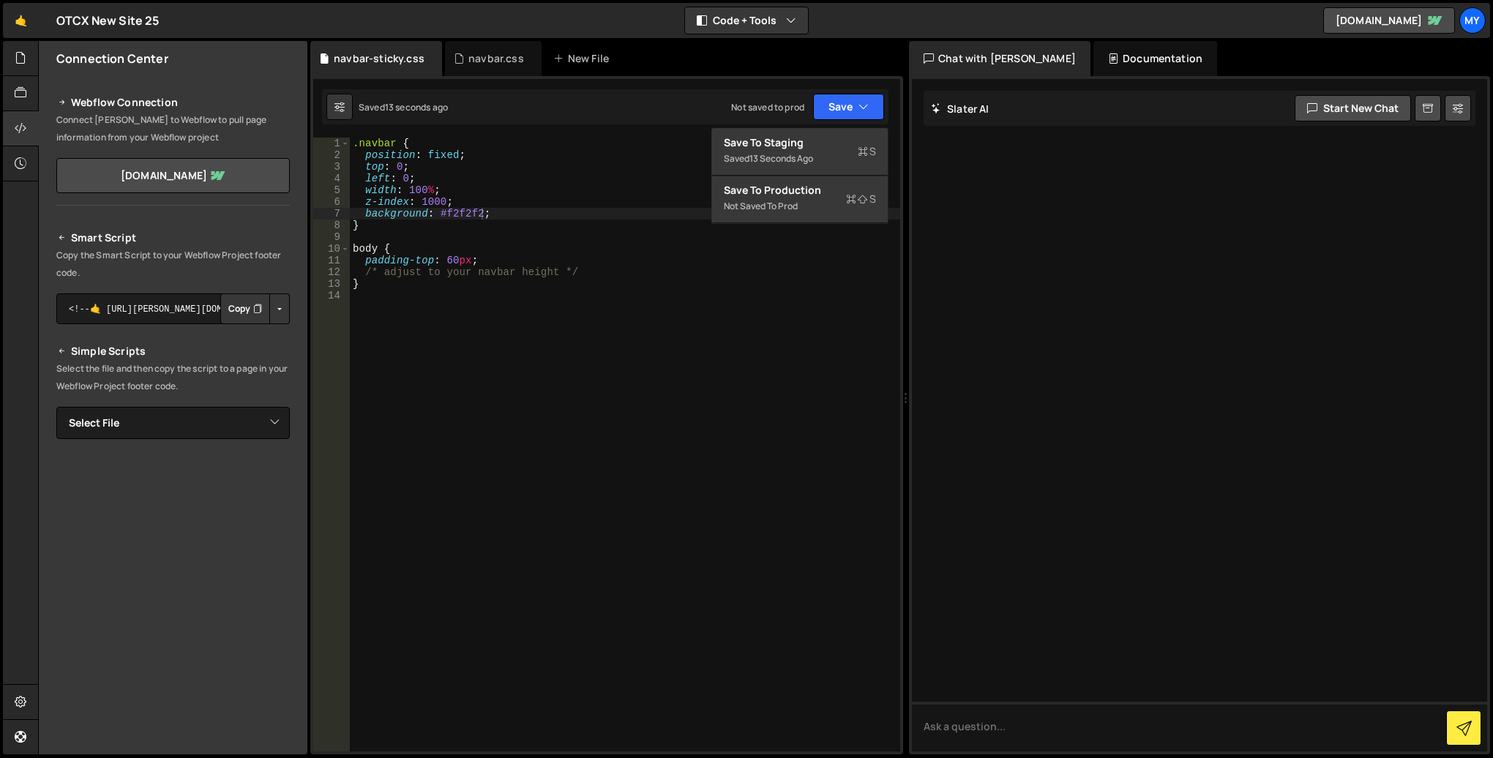
click at [547, 259] on div ".navbar { position : fixed ; top : 0 ; left : 0 ; width : 100 % ; z-index : 100…" at bounding box center [625, 456] width 550 height 637
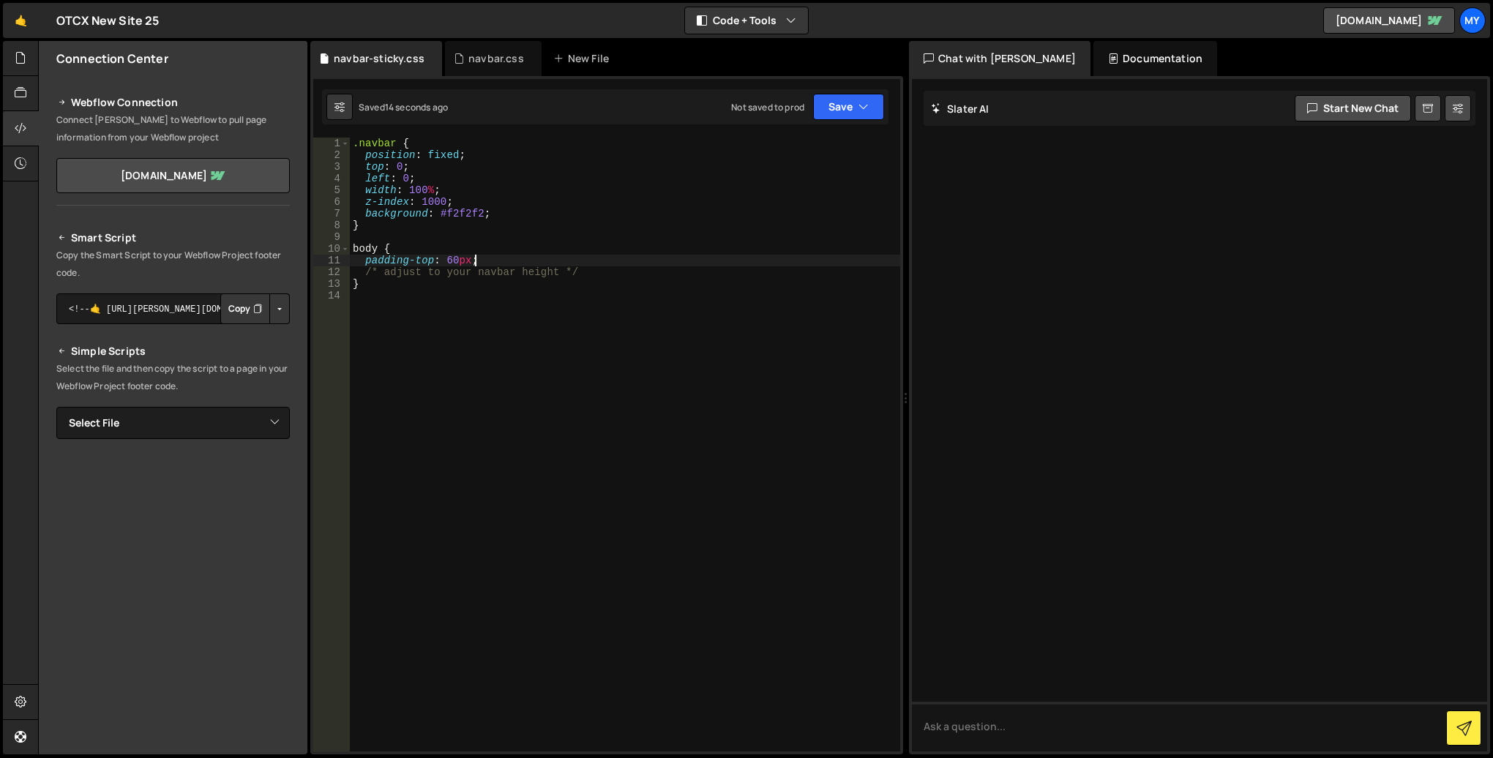
scroll to position [0, 0]
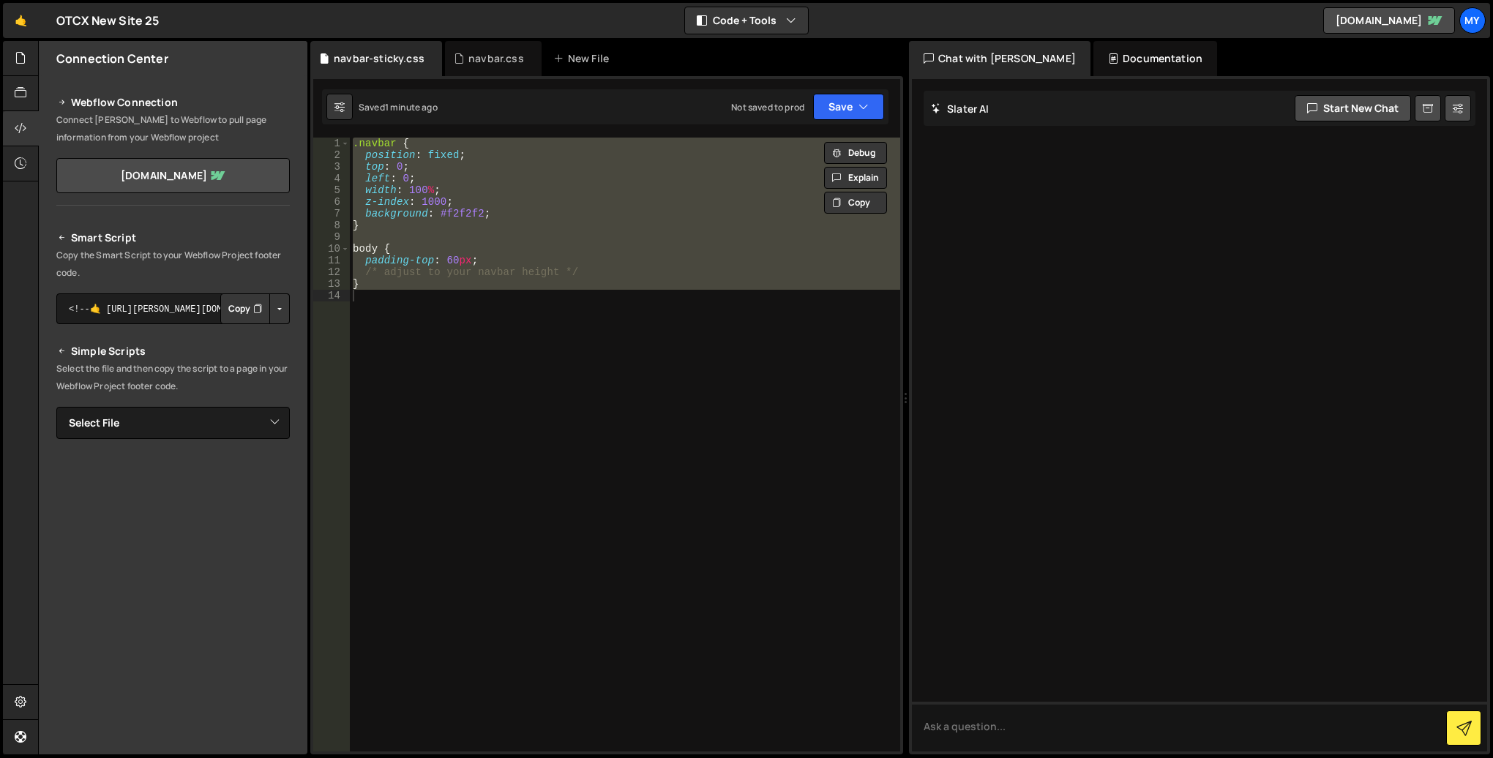
click at [562, 228] on div ".navbar { position : fixed ; top : 0 ; left : 0 ; width : 100 % ; z-index : 100…" at bounding box center [625, 445] width 550 height 614
type textarea "}"
paste textarea
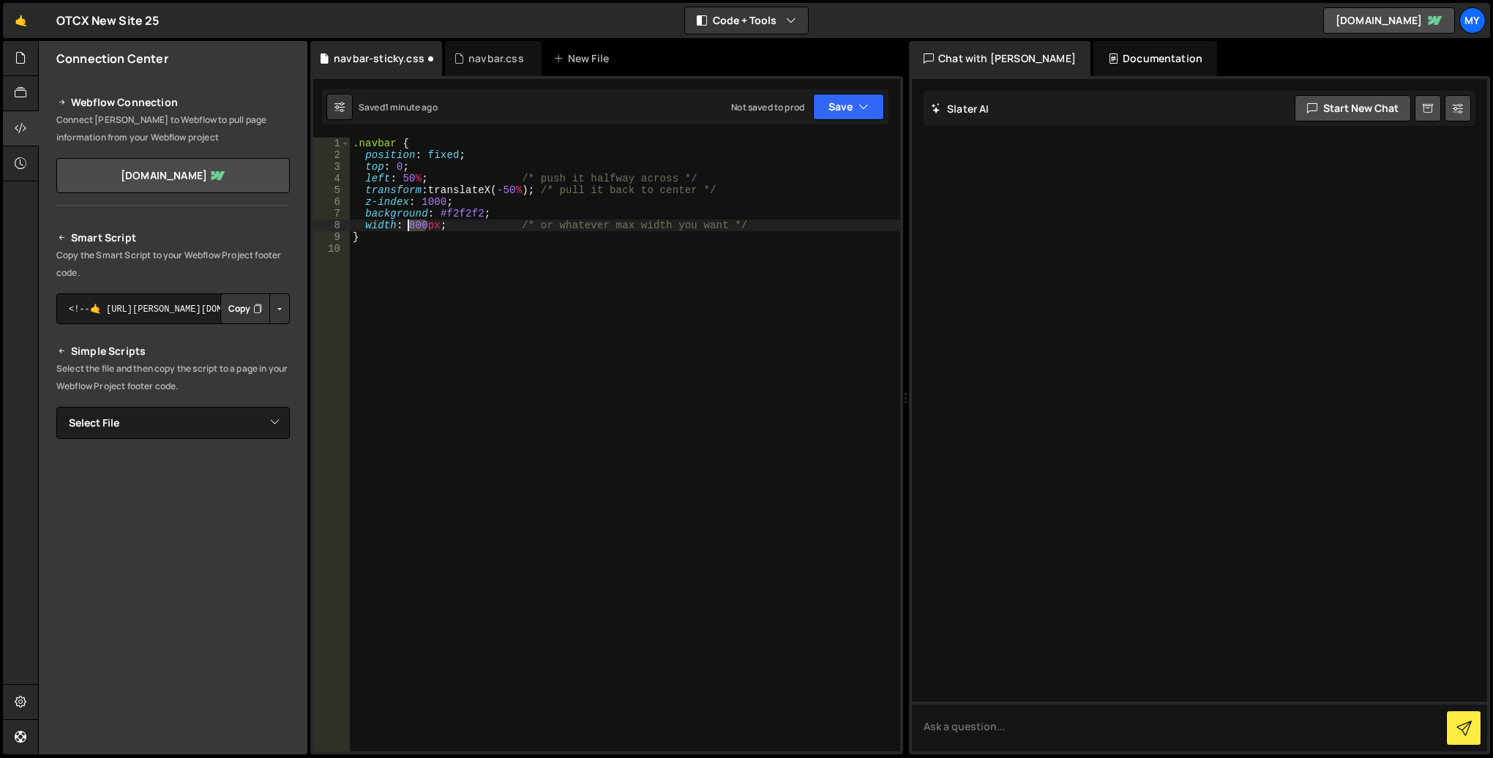
drag, startPoint x: 424, startPoint y: 224, endPoint x: 409, endPoint y: 226, distance: 14.8
click at [409, 226] on div ".navbar { position : fixed ; top : 0 ; left : 50 % ; /* push it halfway across …" at bounding box center [625, 456] width 550 height 637
click at [843, 110] on button "Save" at bounding box center [848, 107] width 71 height 26
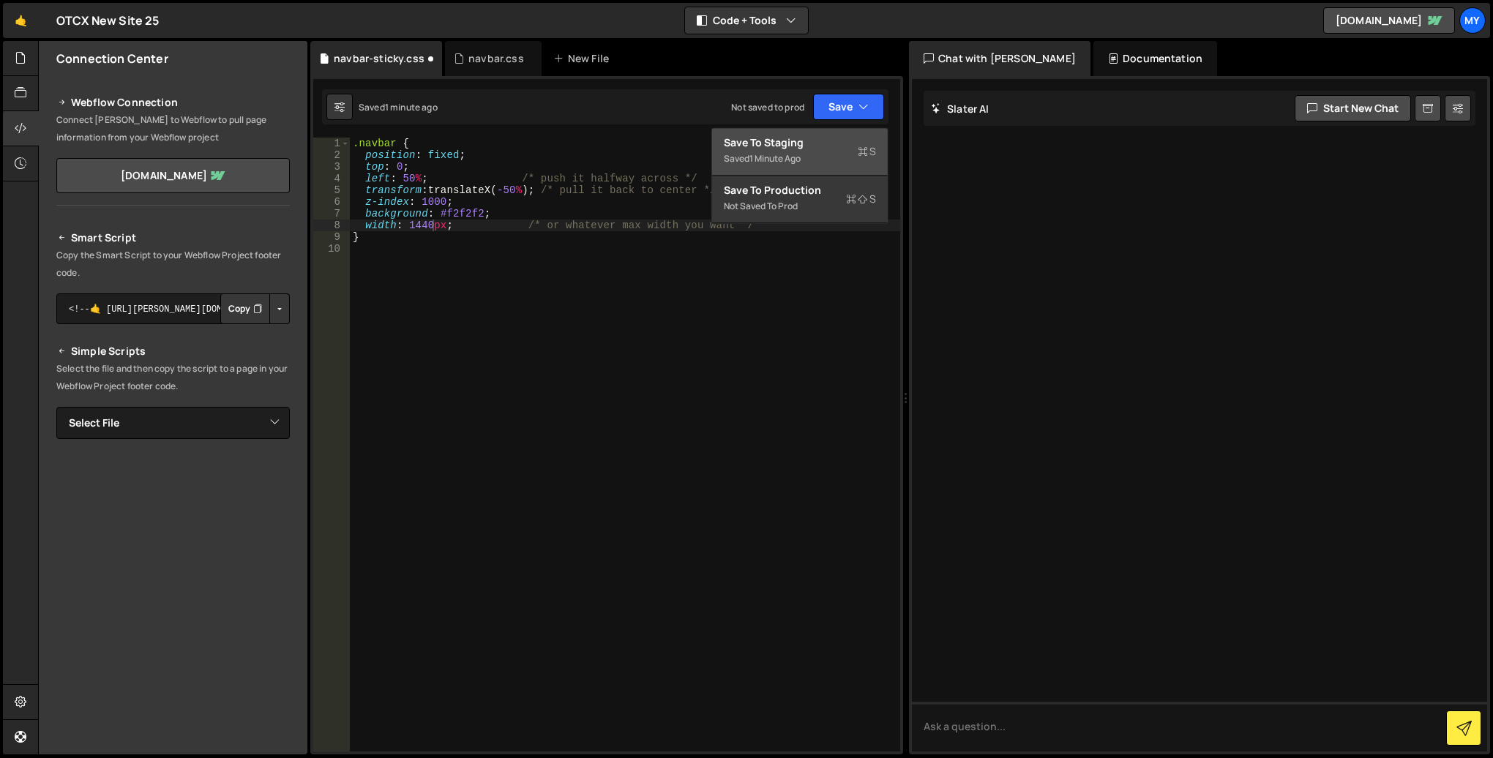
click at [811, 144] on div "Save to Staging S" at bounding box center [800, 142] width 152 height 15
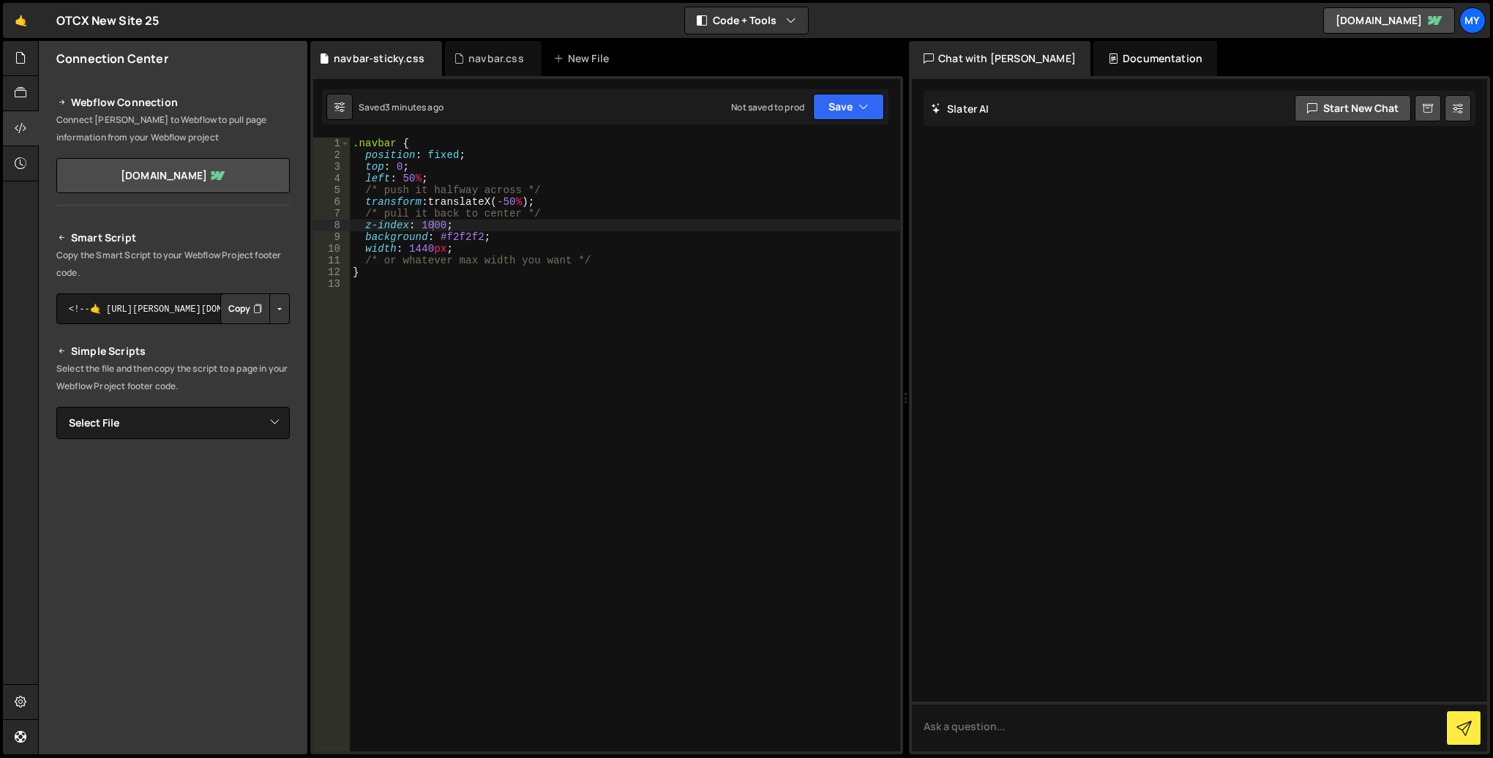
click at [482, 189] on div ".navbar { position : fixed ; top : 0 ; left : 50 % ; /* push it halfway across …" at bounding box center [625, 456] width 550 height 637
type textarea "}"
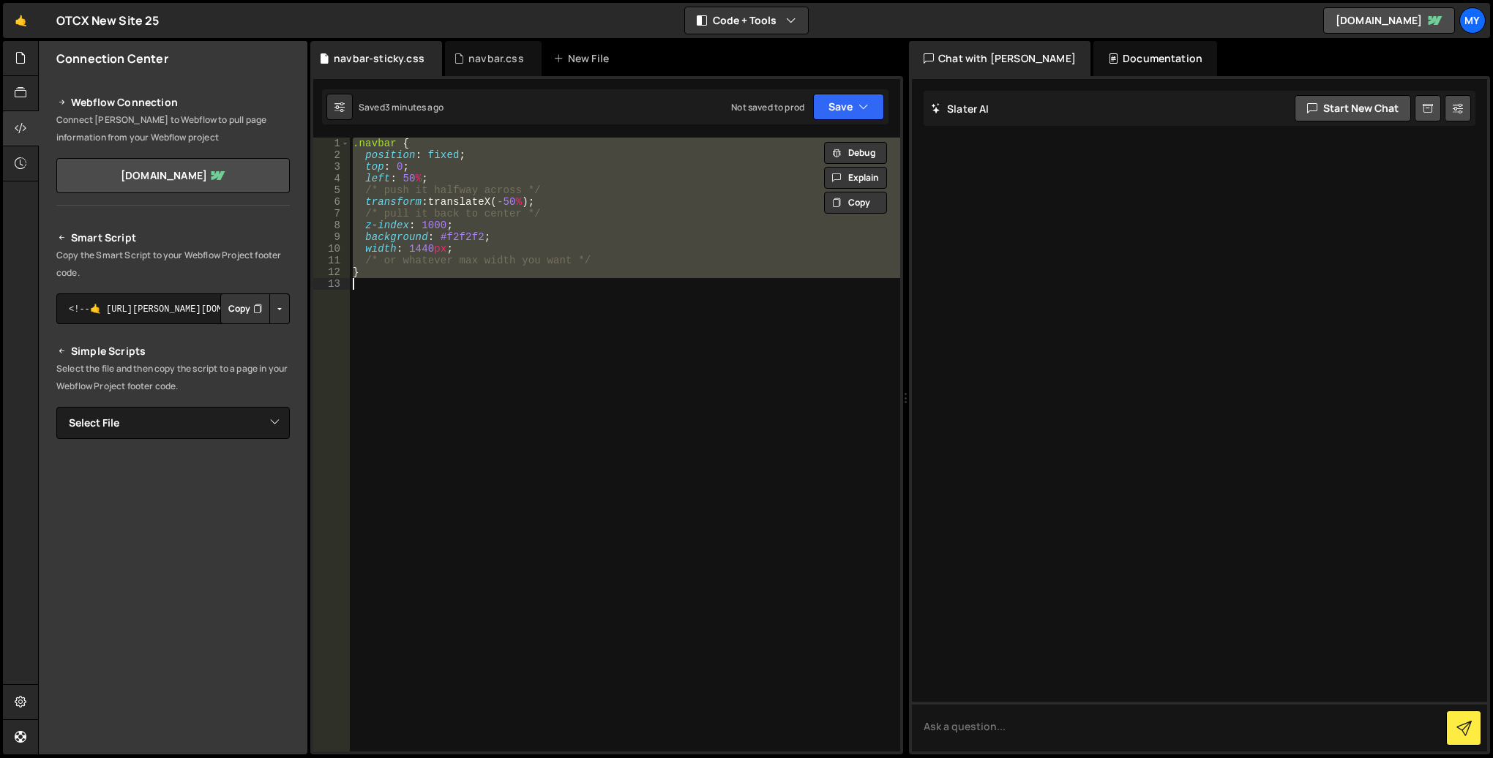
paste textarea
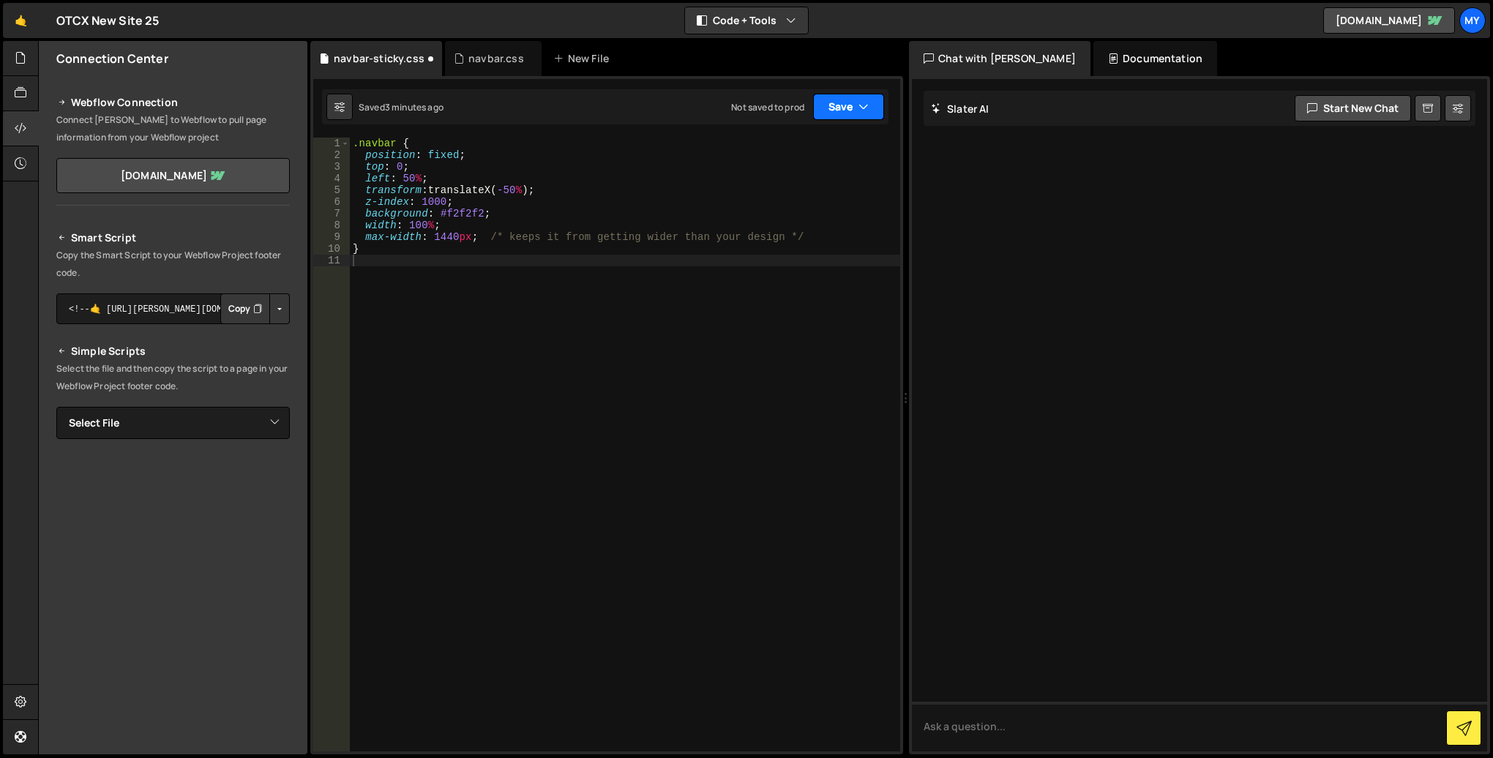
click at [844, 113] on button "Save" at bounding box center [848, 107] width 71 height 26
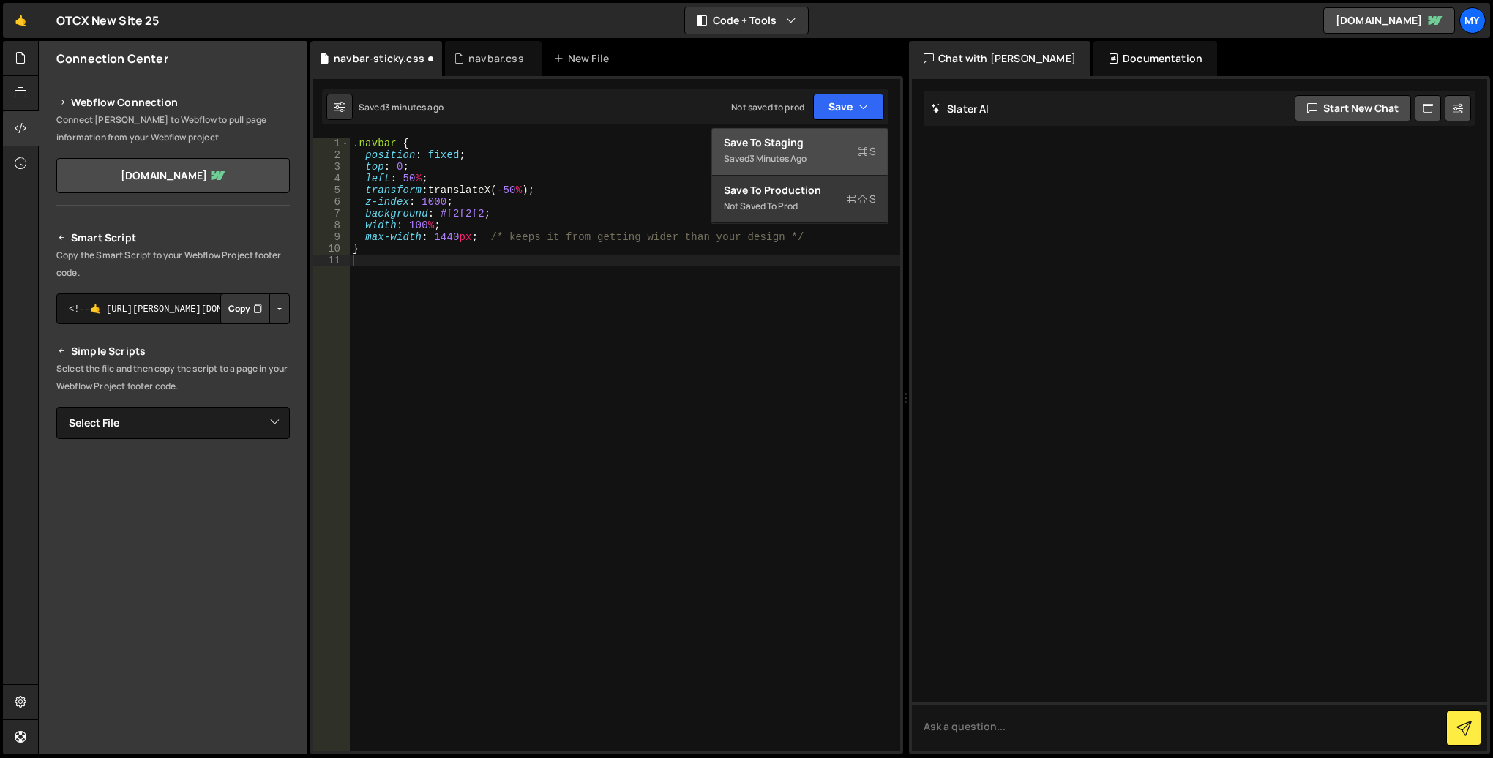
click at [833, 141] on div "Save to Staging S" at bounding box center [800, 142] width 152 height 15
